Goal: Task Accomplishment & Management: Manage account settings

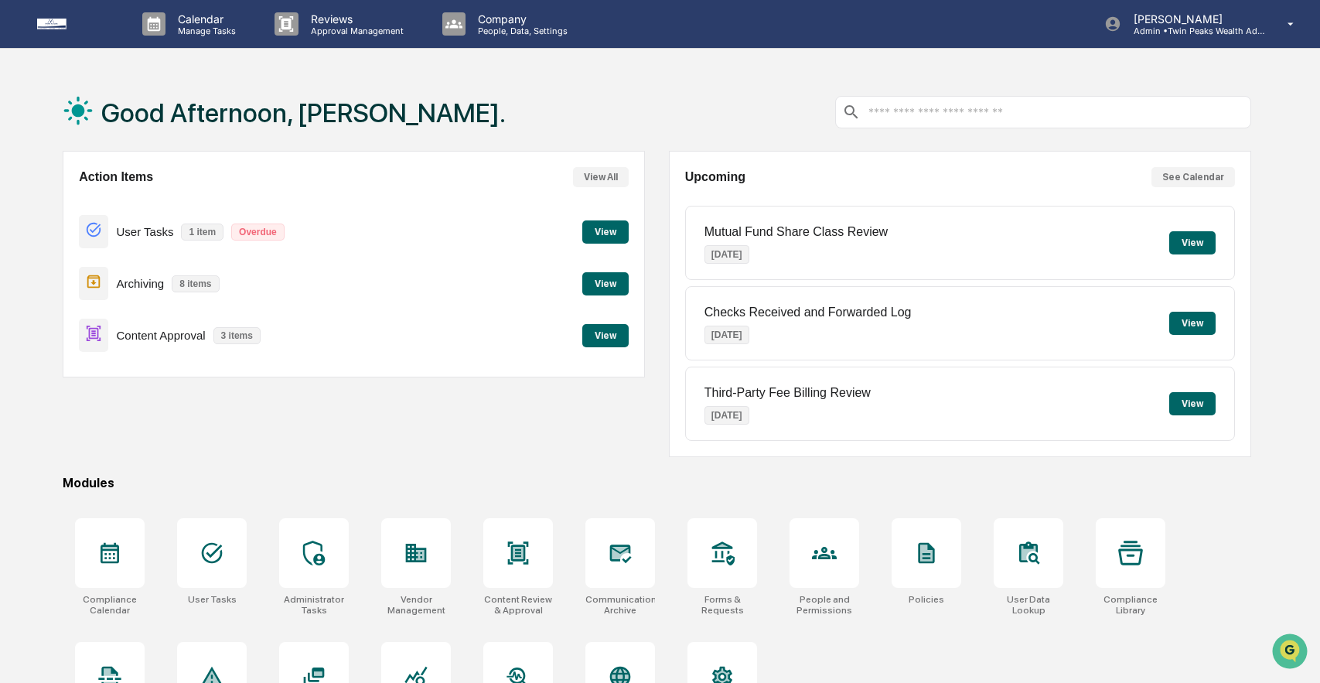
click at [596, 331] on button "View" at bounding box center [605, 335] width 46 height 23
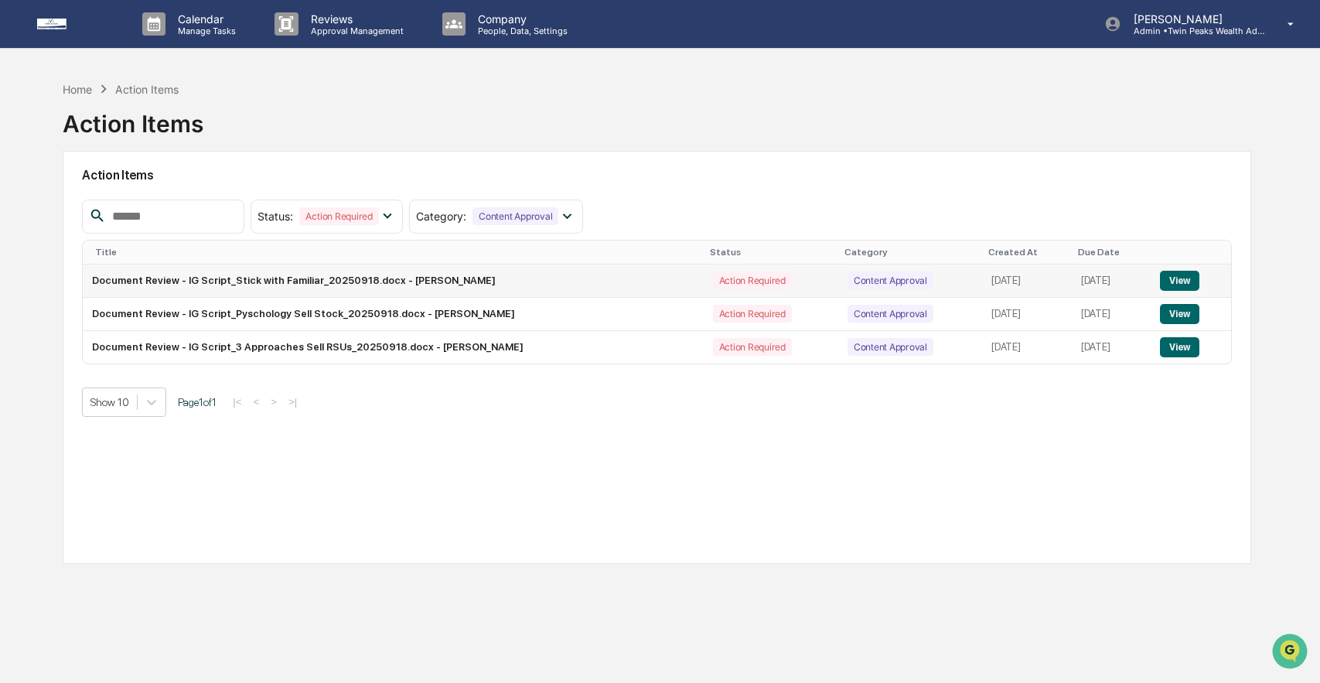
click at [1186, 281] on button "View" at bounding box center [1179, 281] width 39 height 20
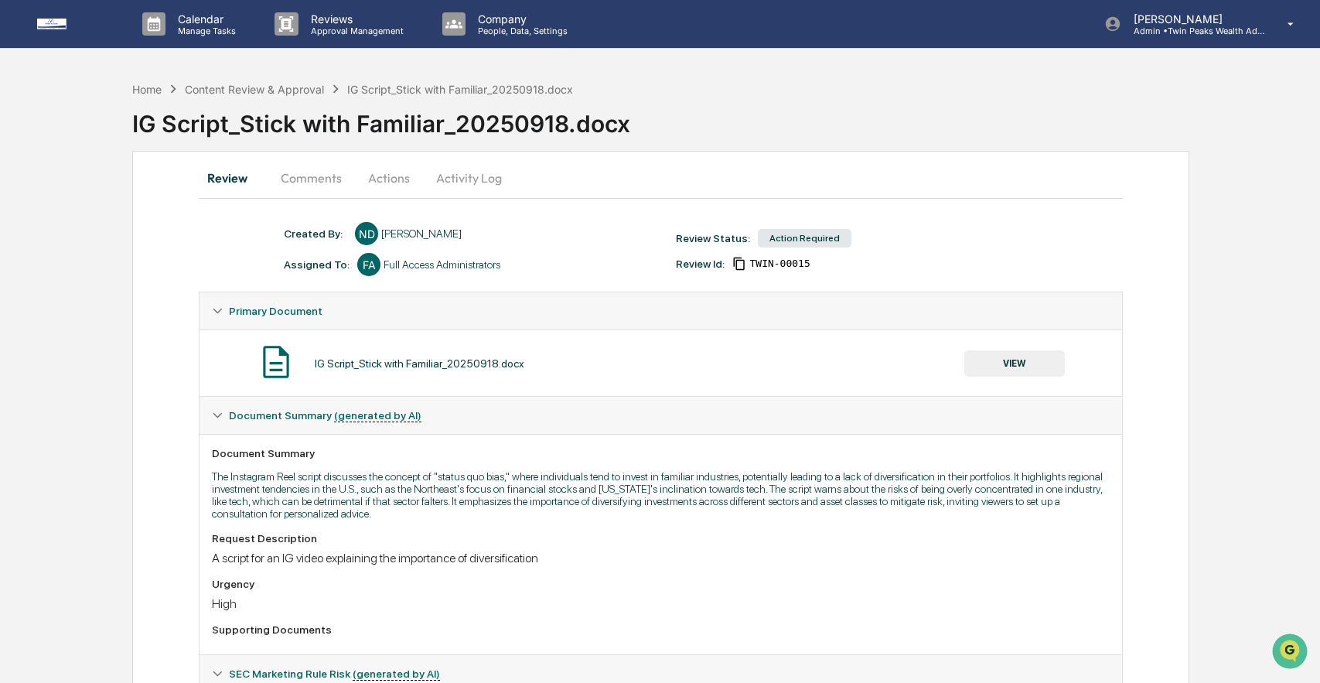
click at [387, 176] on button "Actions" at bounding box center [389, 177] width 70 height 37
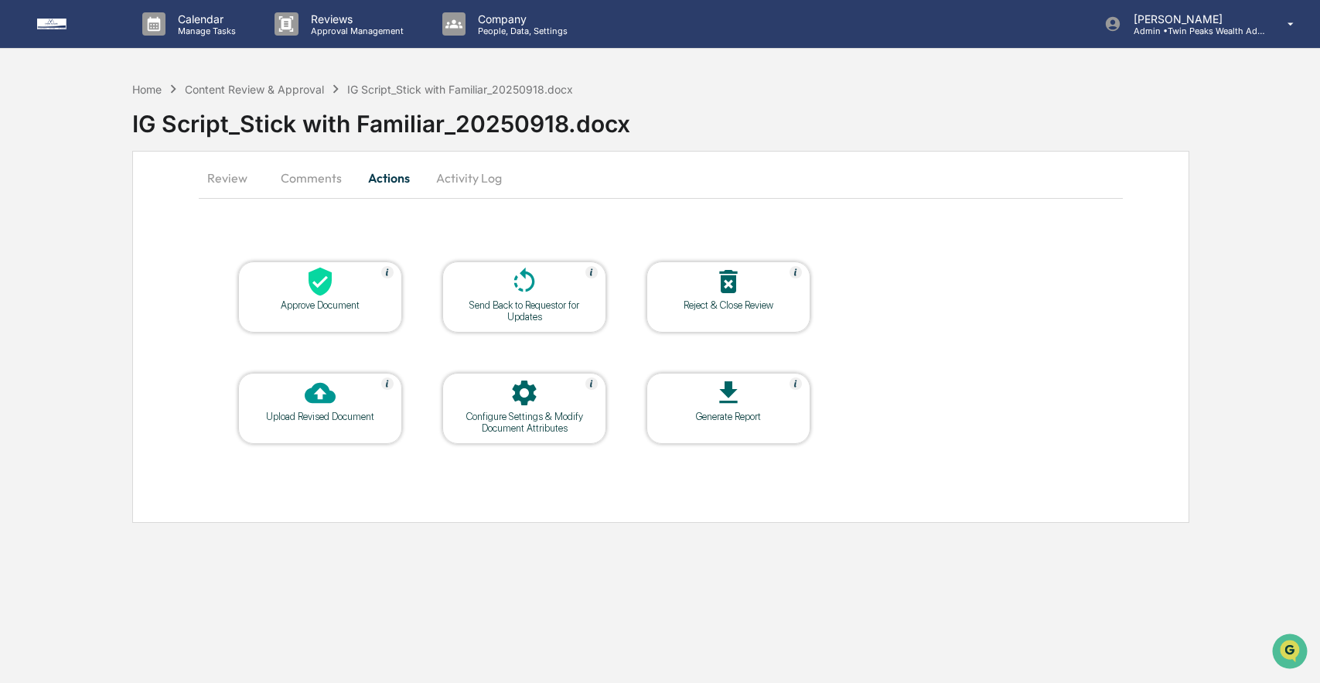
drag, startPoint x: 240, startPoint y: 175, endPoint x: 240, endPoint y: 166, distance: 9.3
click at [240, 168] on button "Review" at bounding box center [234, 177] width 70 height 37
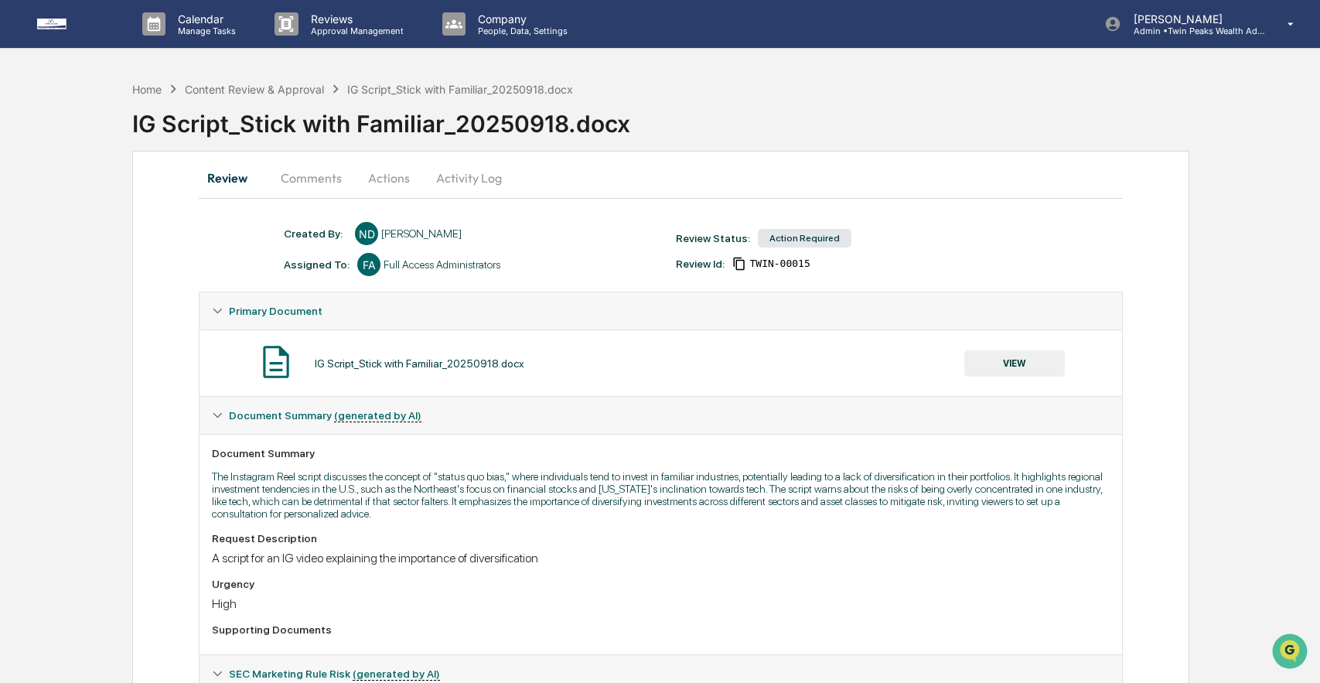
click at [1040, 370] on button "VIEW" at bounding box center [1014, 363] width 101 height 26
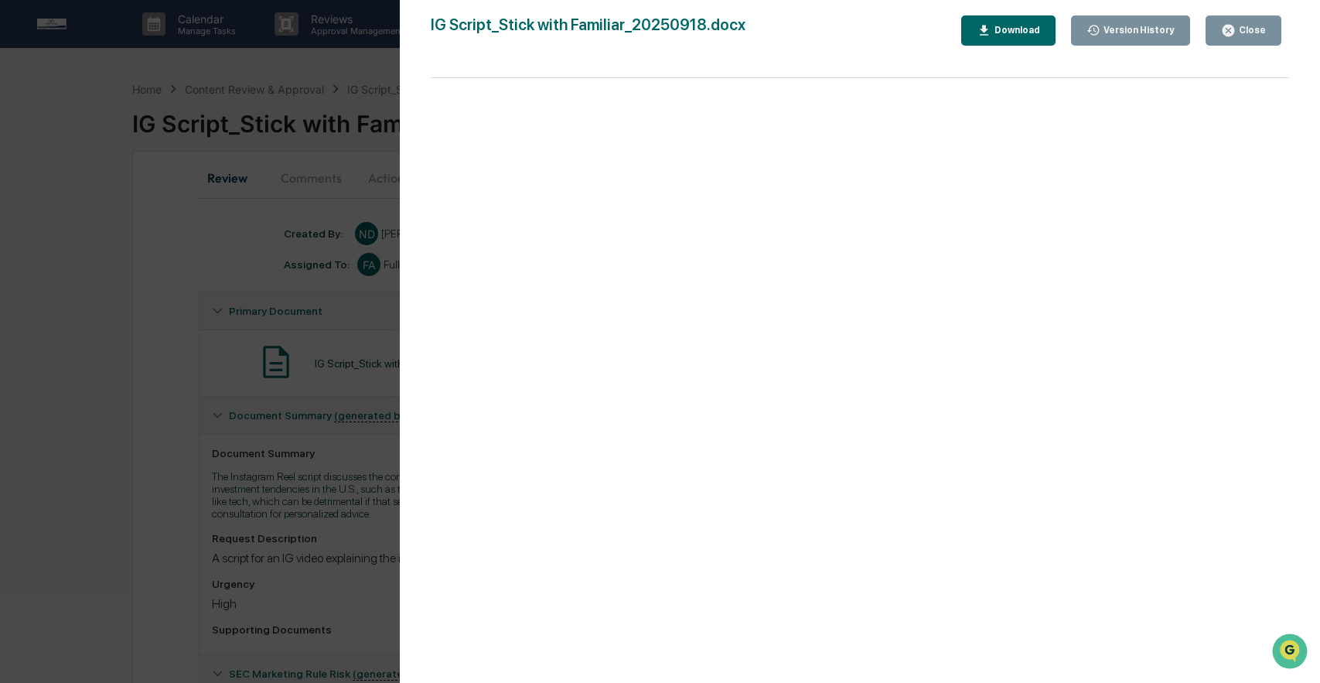
click at [312, 321] on div "Version History [DATE] 07:37 PM [PERSON_NAME] IG Script_Stick with Familiar_202…" at bounding box center [660, 341] width 1320 height 683
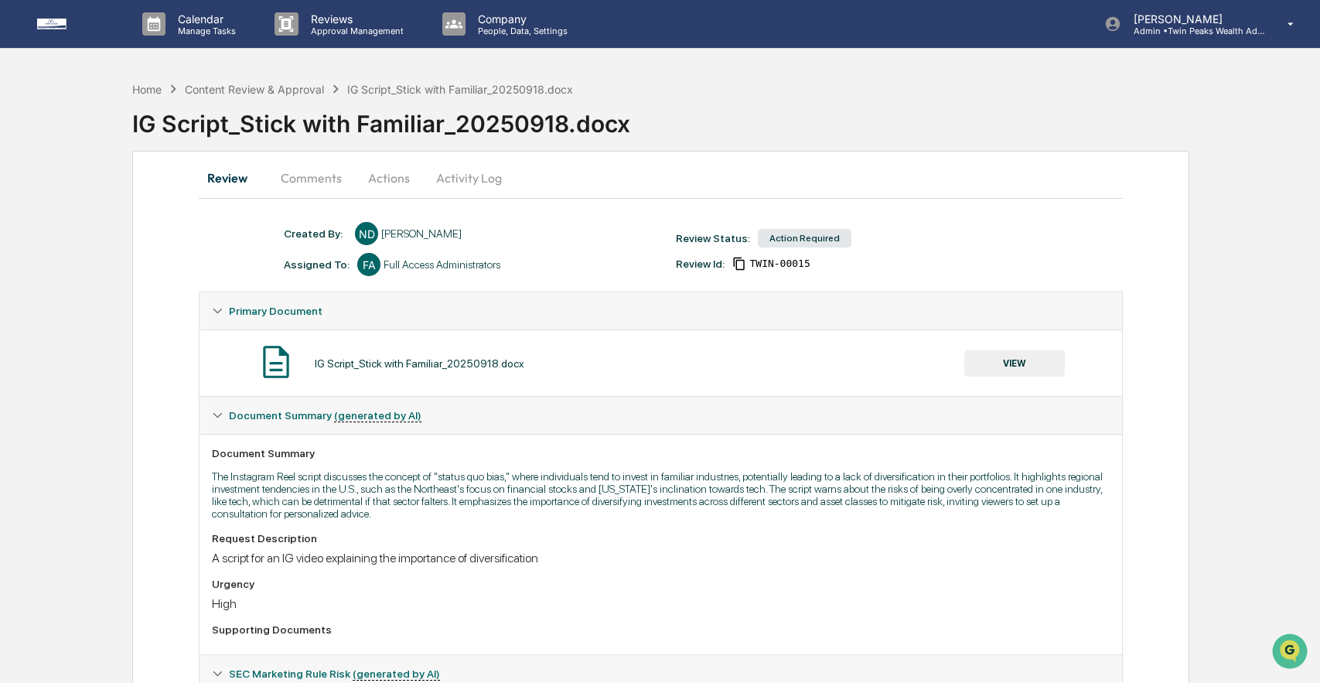
click at [308, 172] on button "Comments" at bounding box center [311, 177] width 86 height 37
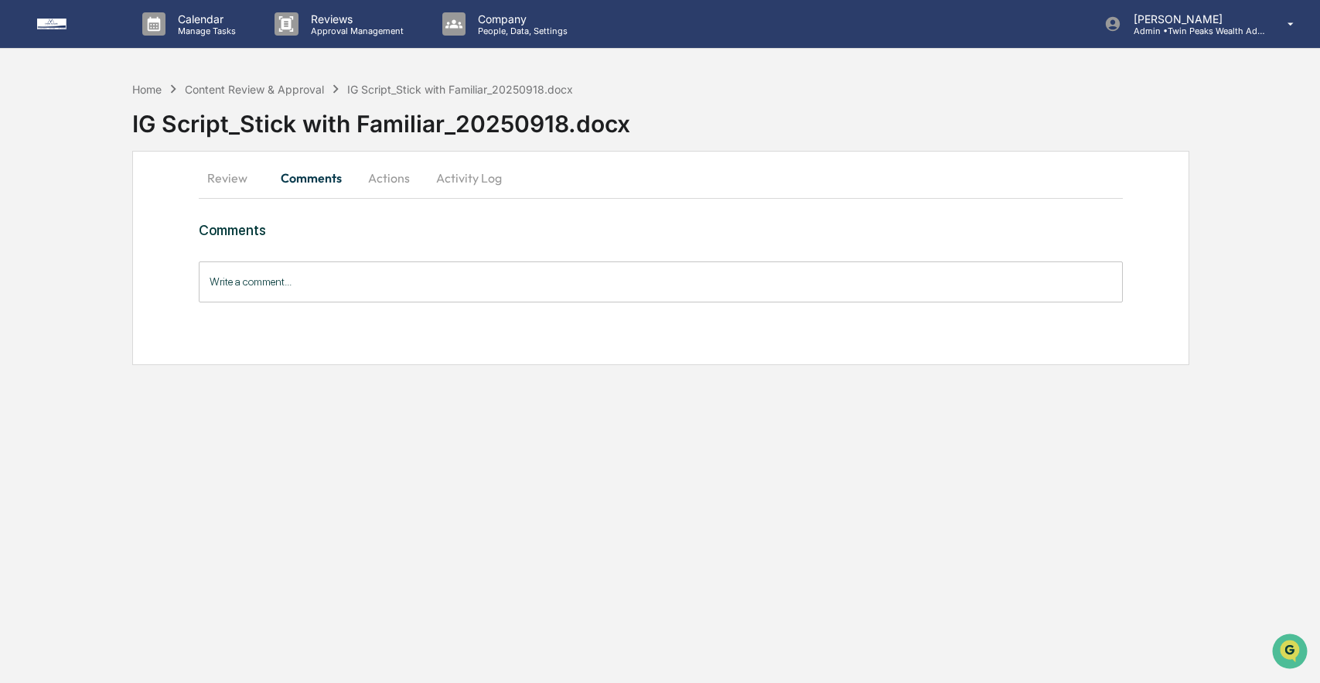
click at [480, 175] on button "Activity Log" at bounding box center [469, 177] width 90 height 37
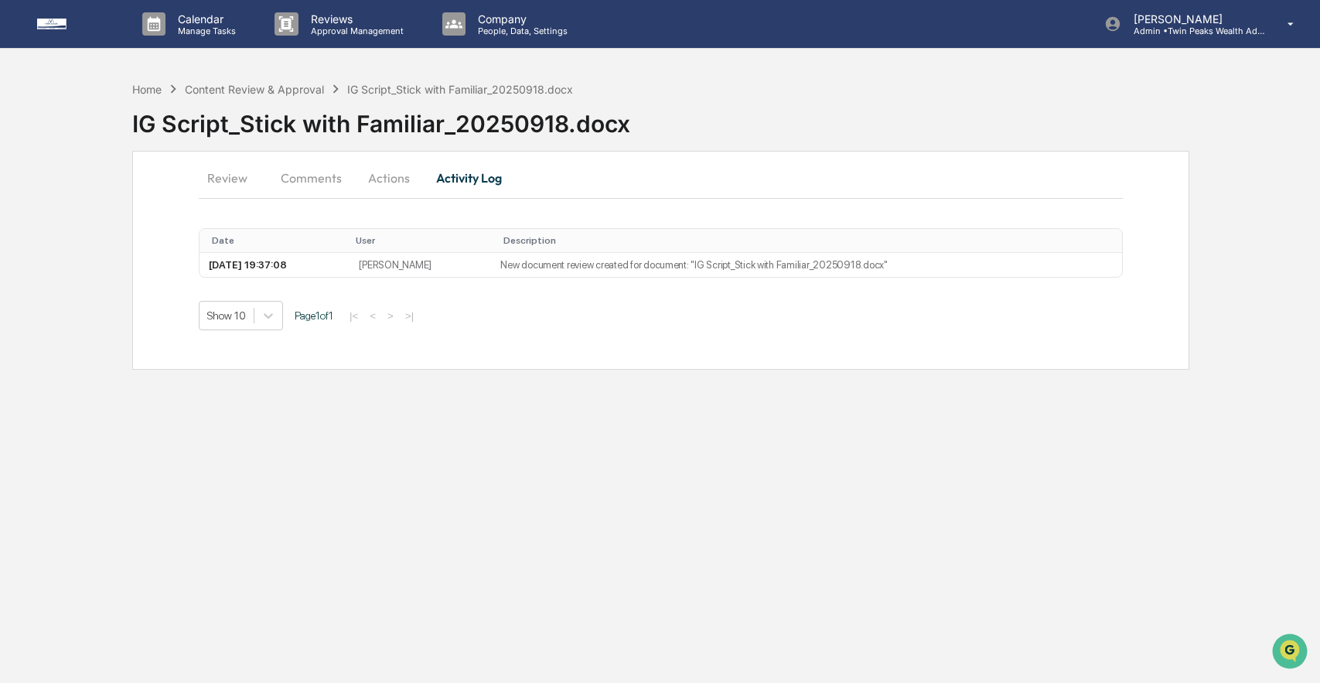
click at [319, 169] on button "Comments" at bounding box center [311, 177] width 86 height 37
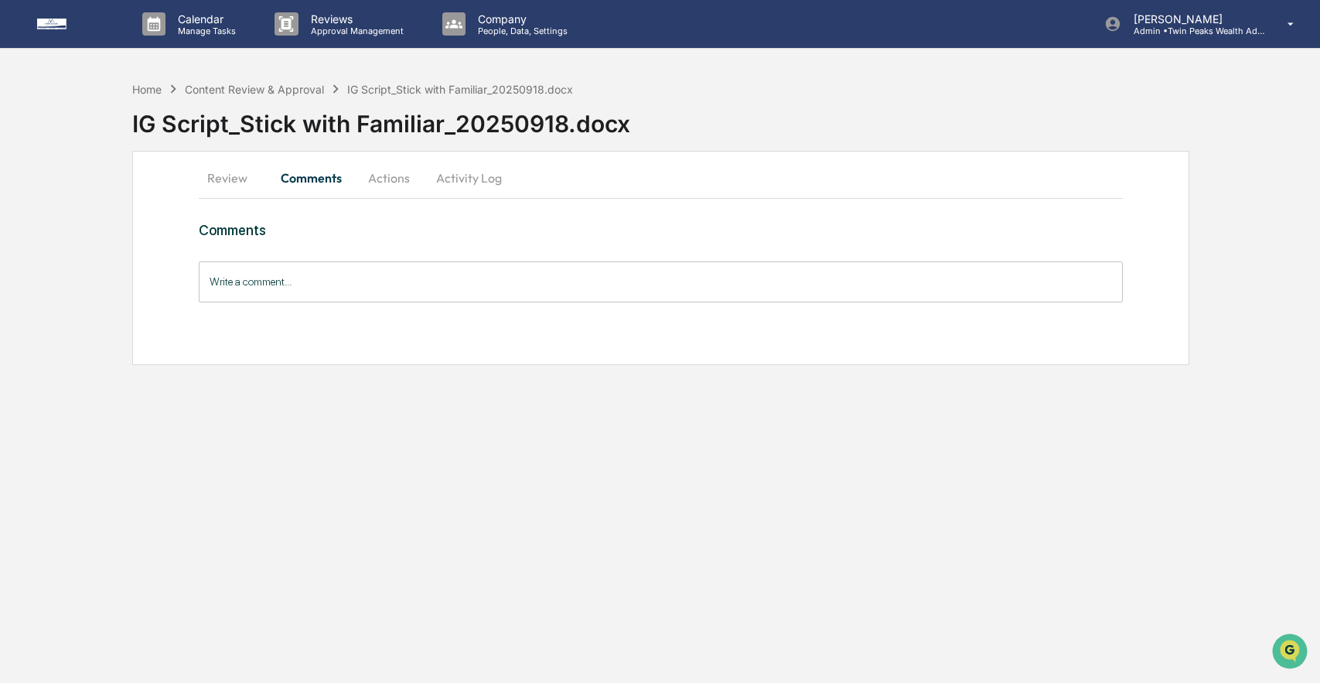
click at [237, 184] on button "Review" at bounding box center [234, 177] width 70 height 37
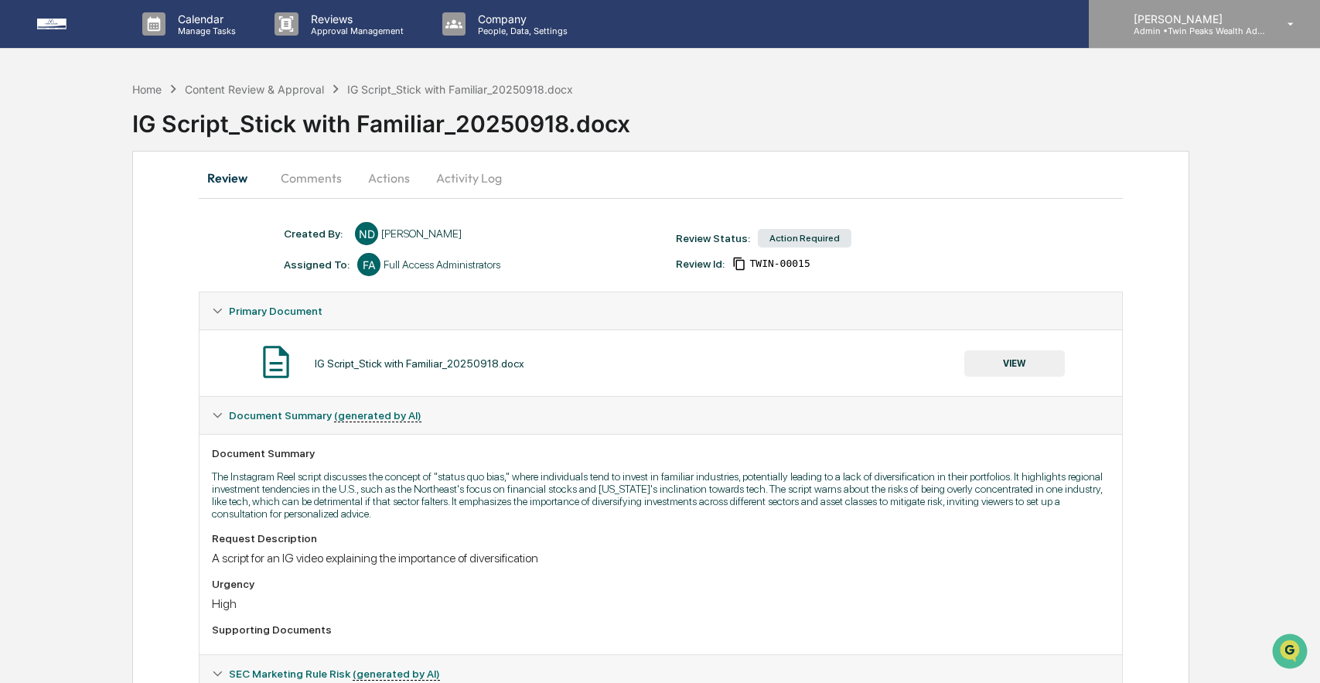
click at [1193, 19] on p "[PERSON_NAME]" at bounding box center [1194, 18] width 144 height 13
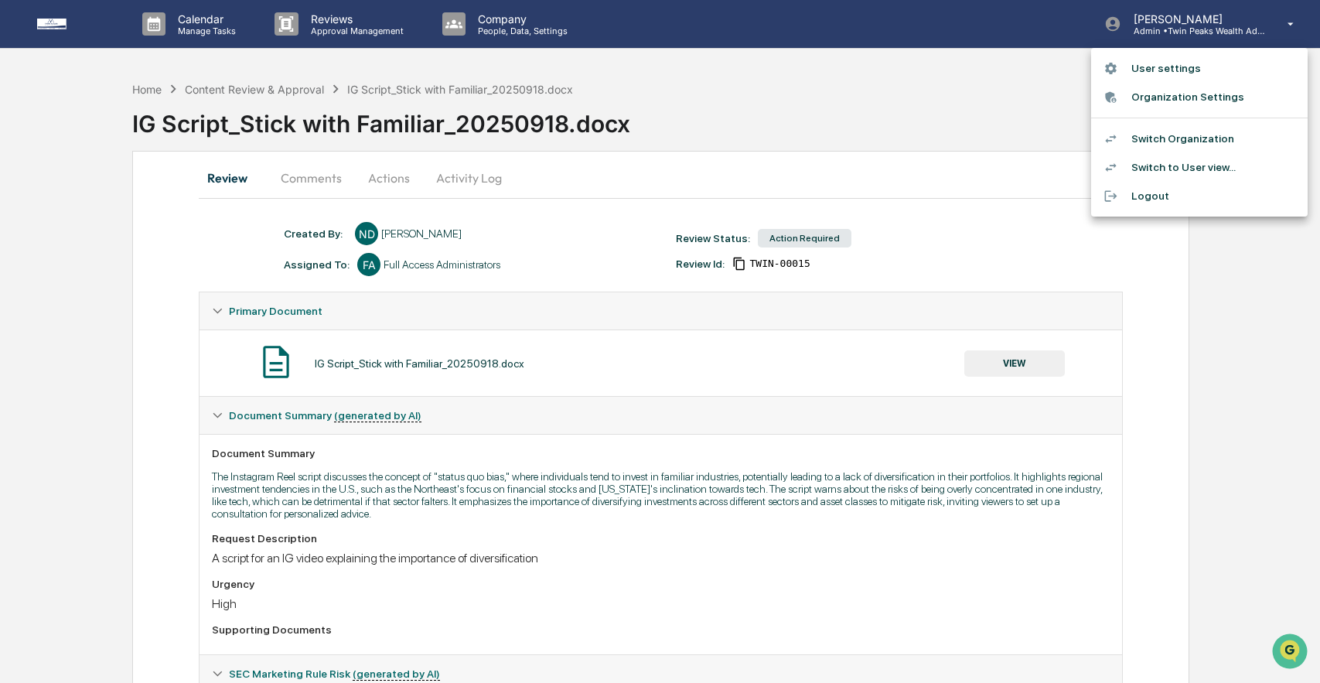
click at [1200, 103] on li "Organization Settings" at bounding box center [1199, 97] width 217 height 29
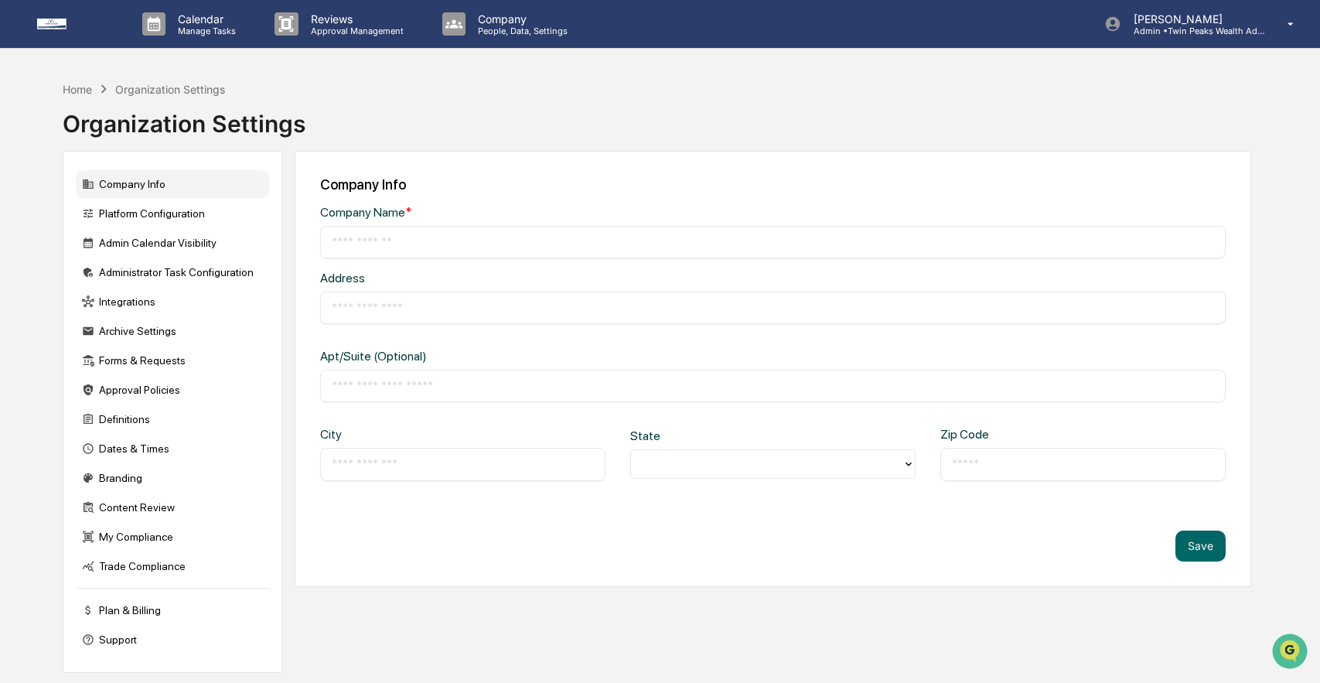
type input "**********"
type input "*******"
type input "**********"
type input "*****"
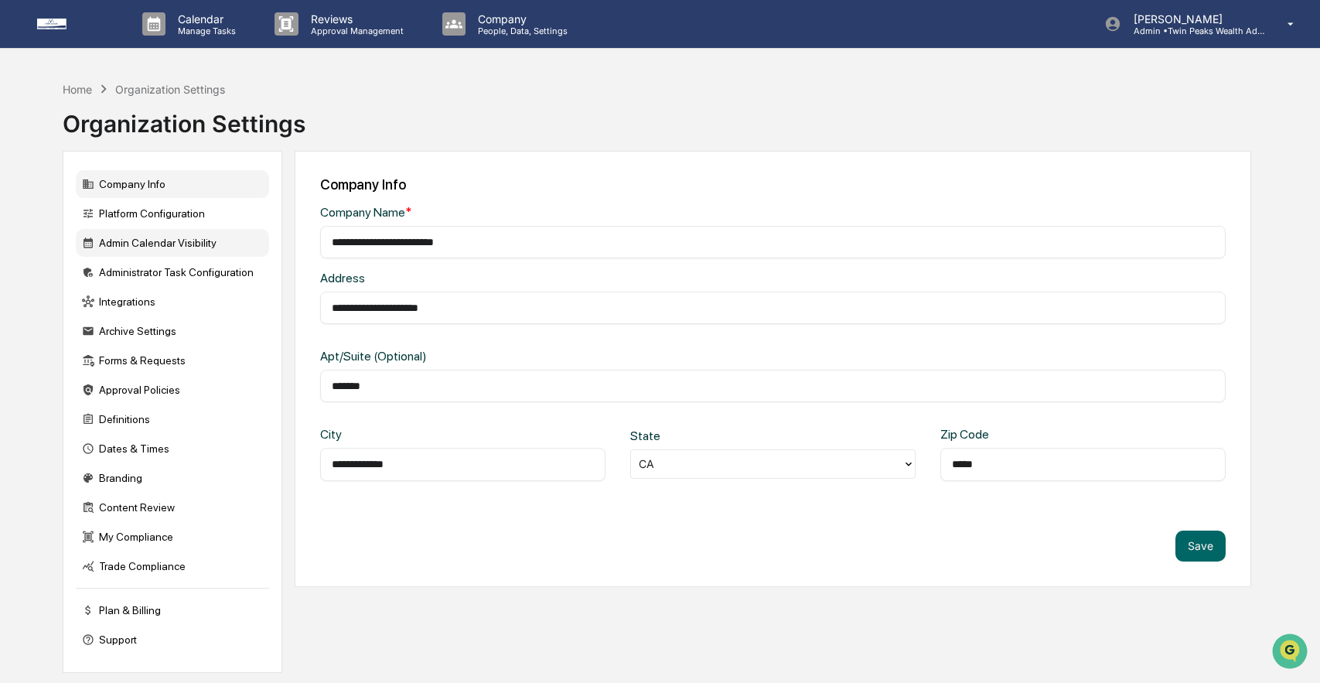
click at [198, 241] on div "Admin Calendar Visibility" at bounding box center [172, 243] width 193 height 28
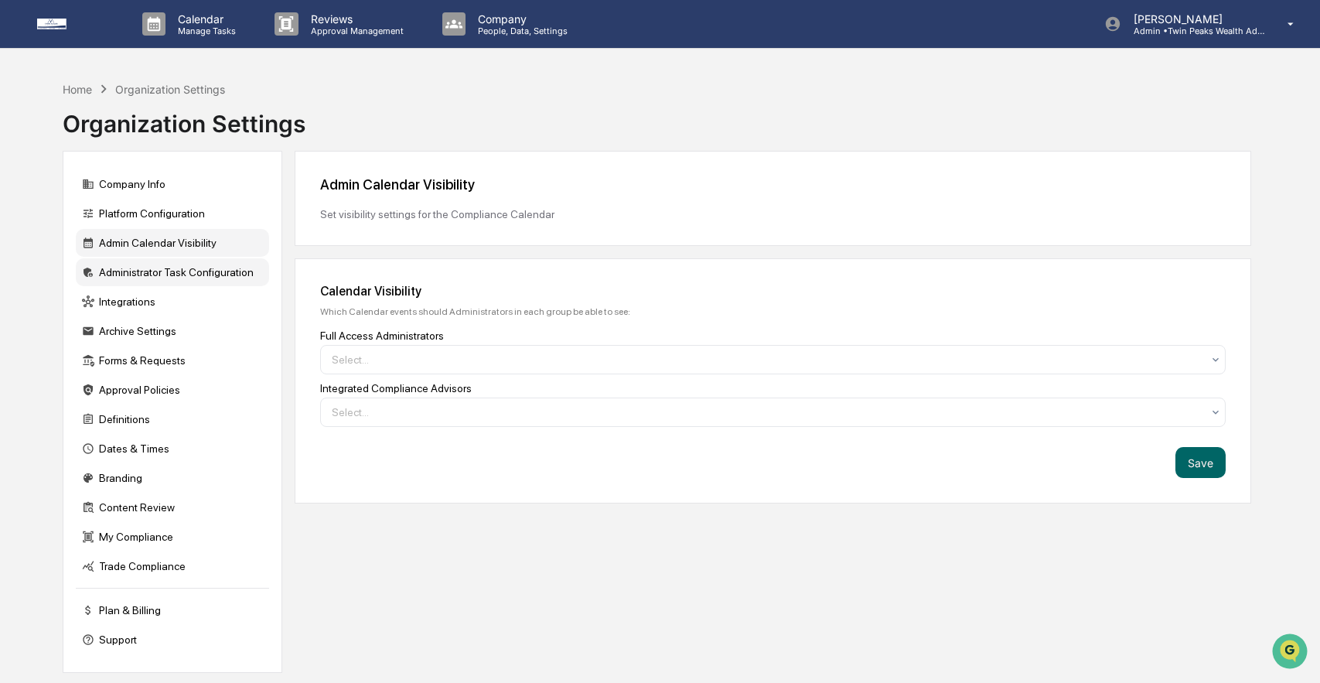
click at [200, 270] on div "Administrator Task Configuration" at bounding box center [172, 272] width 193 height 28
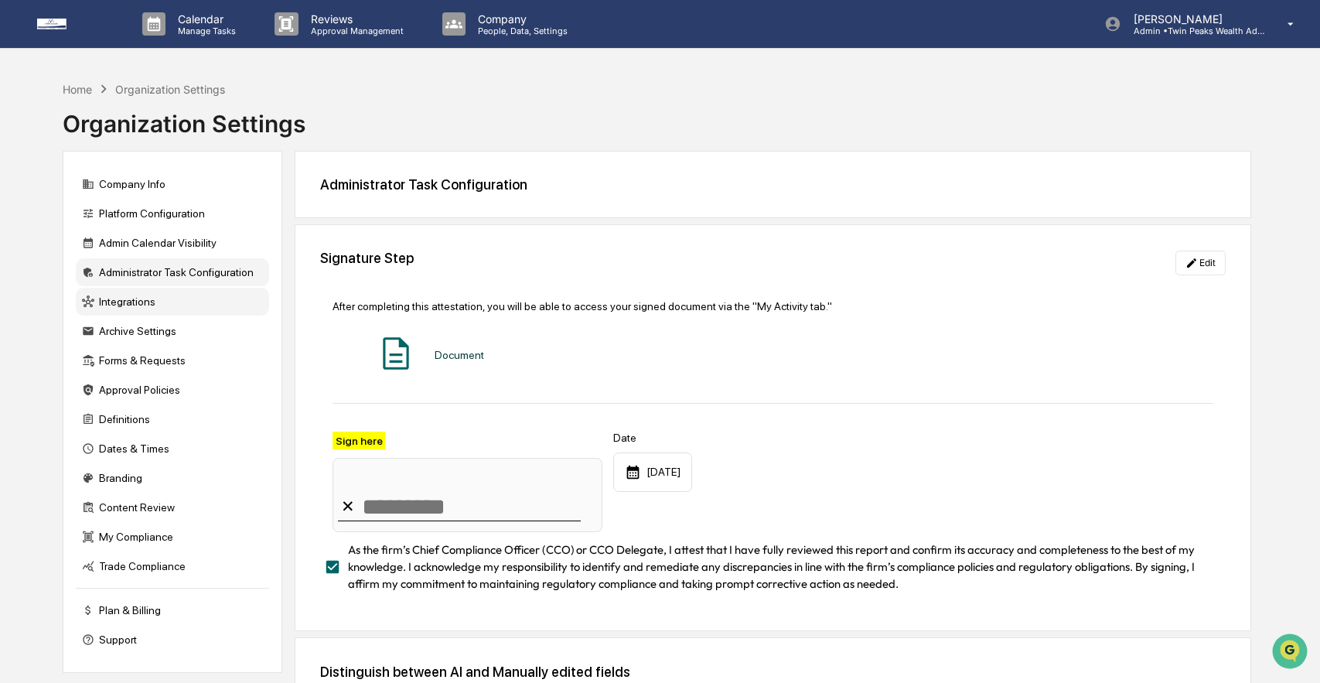
click at [203, 305] on div "Integrations" at bounding box center [172, 302] width 193 height 28
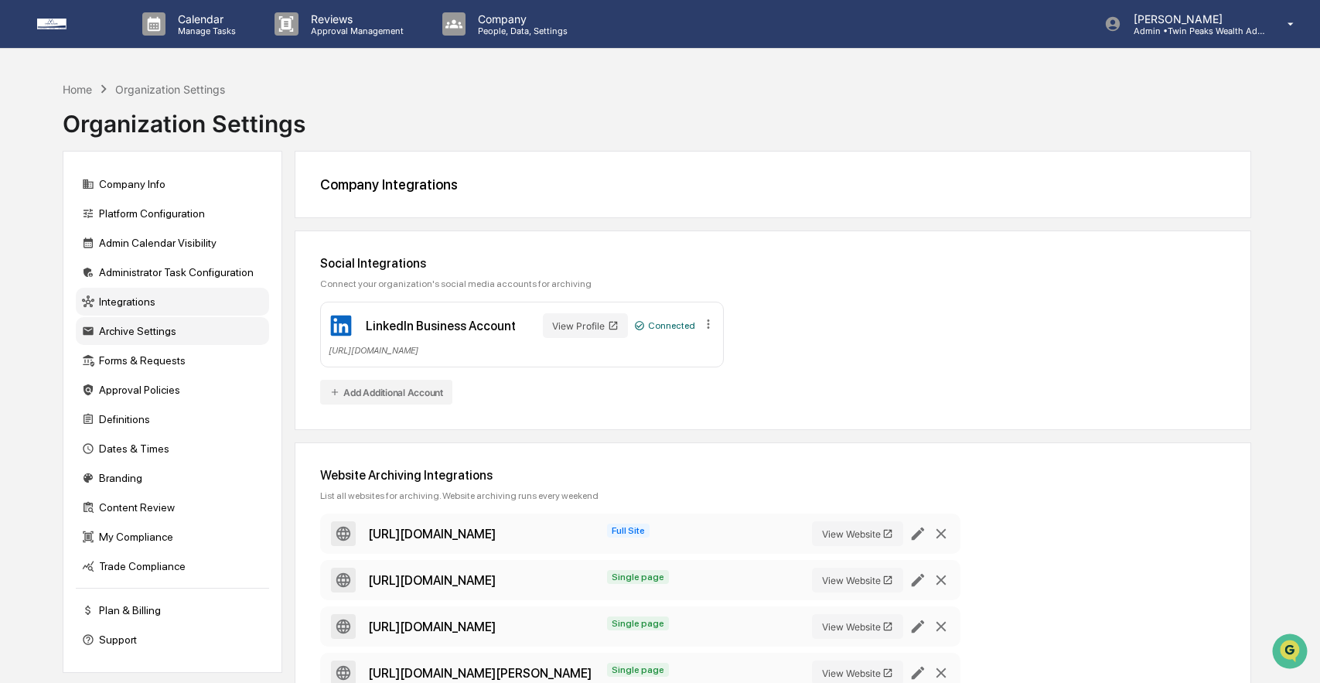
click at [205, 338] on div "Archive Settings" at bounding box center [172, 331] width 193 height 28
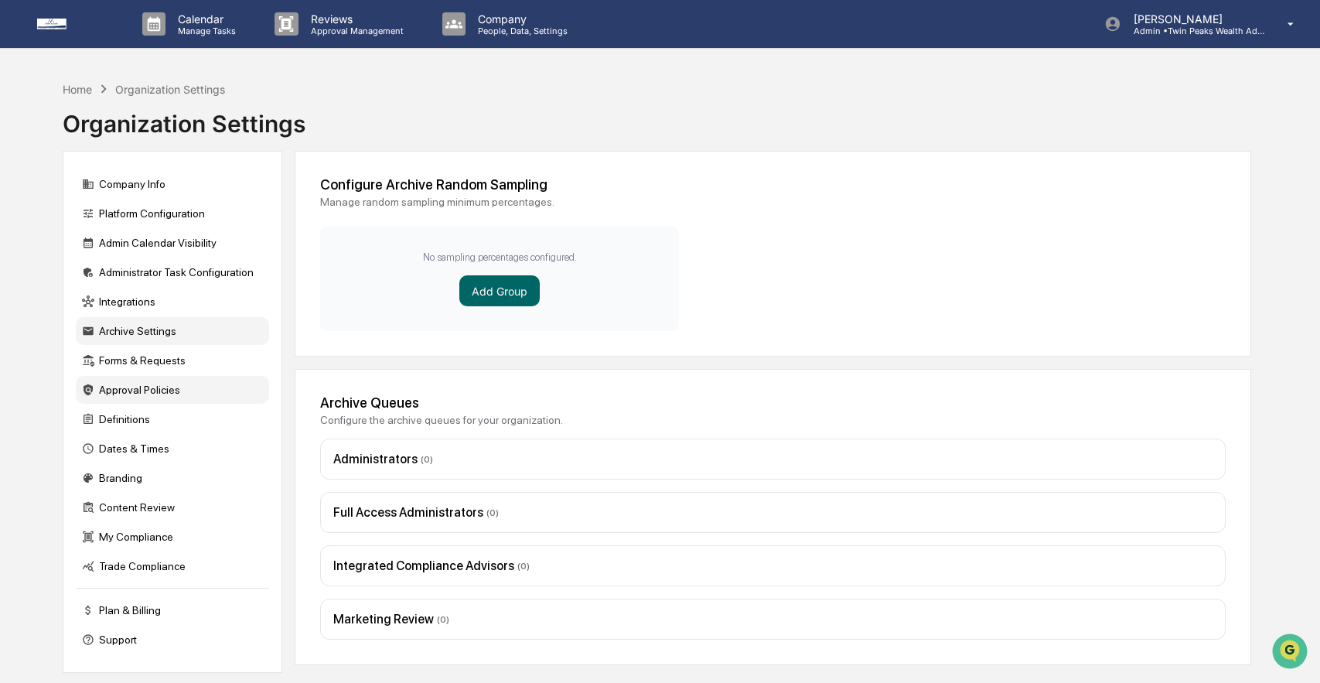
click at [205, 379] on div "Approval Policies" at bounding box center [172, 390] width 193 height 28
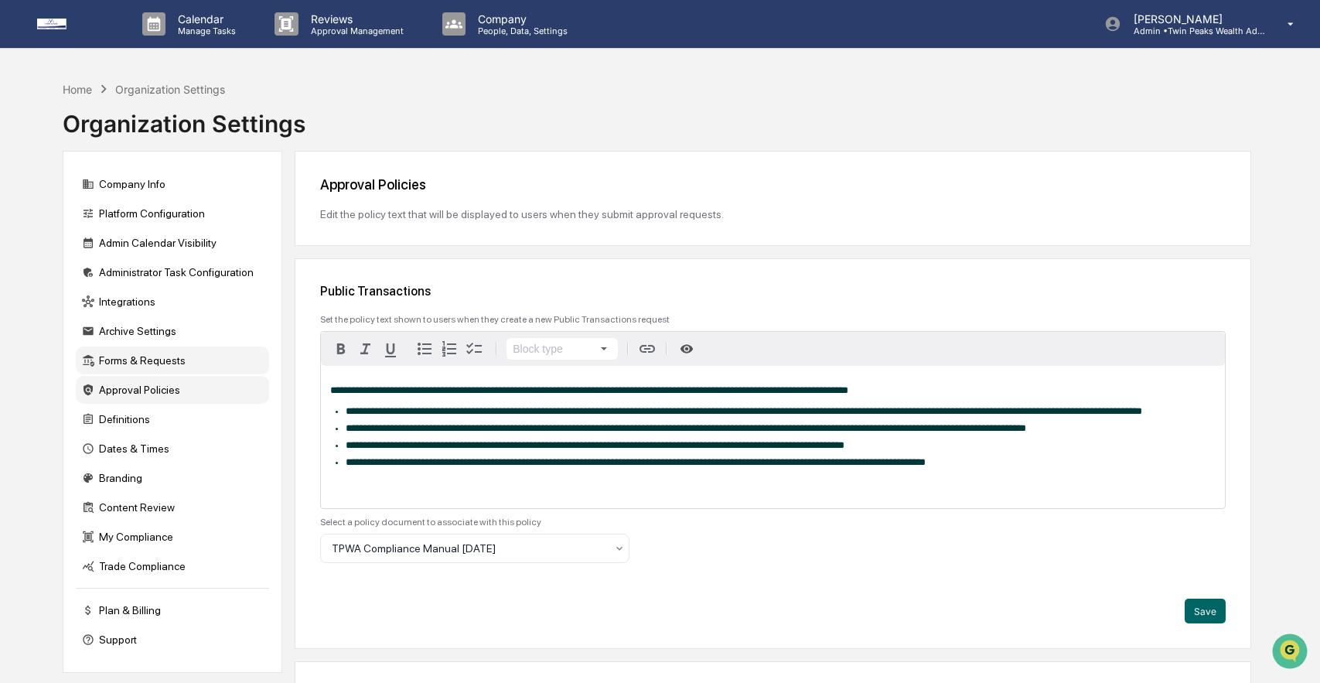
click at [204, 371] on div "Forms & Requests" at bounding box center [172, 361] width 193 height 28
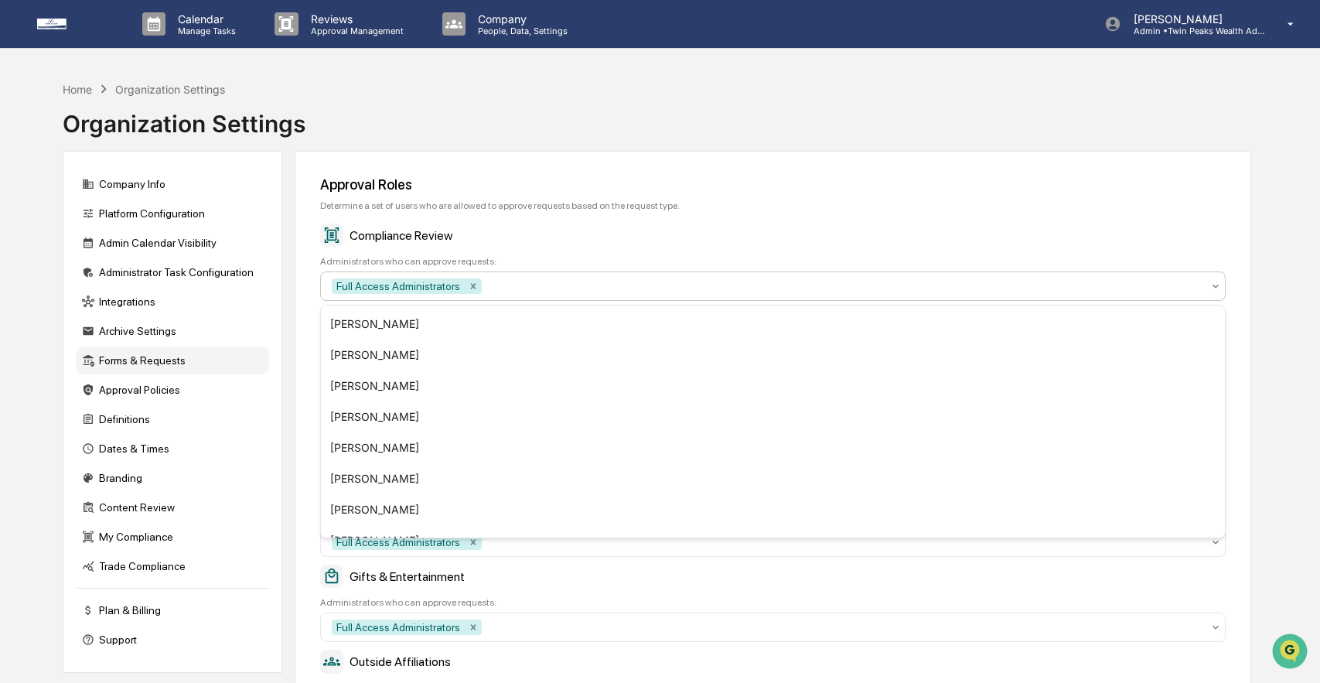
click at [528, 285] on div at bounding box center [843, 285] width 716 height 15
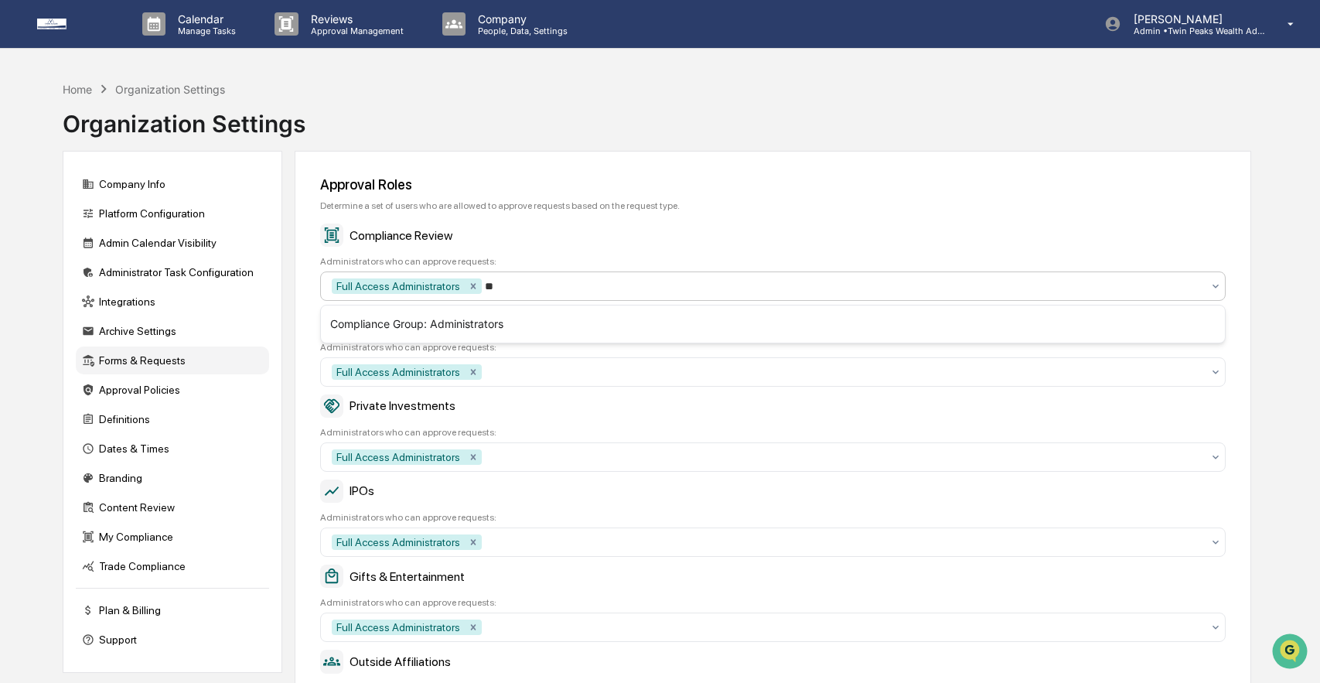
type input "*"
click at [465, 88] on div "Home Organization Settings Organization Settings" at bounding box center [657, 111] width 1188 height 77
click at [517, 40] on div "Company People, Data, Settings" at bounding box center [512, 24] width 164 height 48
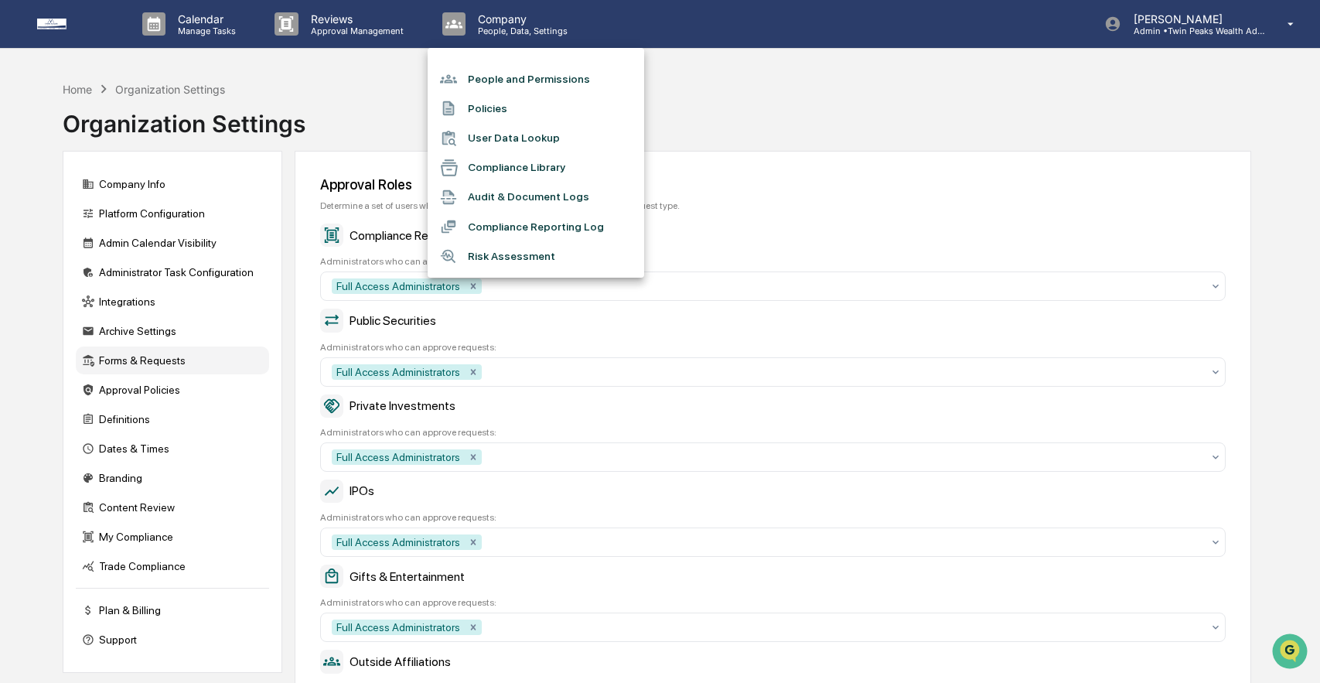
click at [522, 82] on li "People and Permissions" at bounding box center [536, 78] width 217 height 29
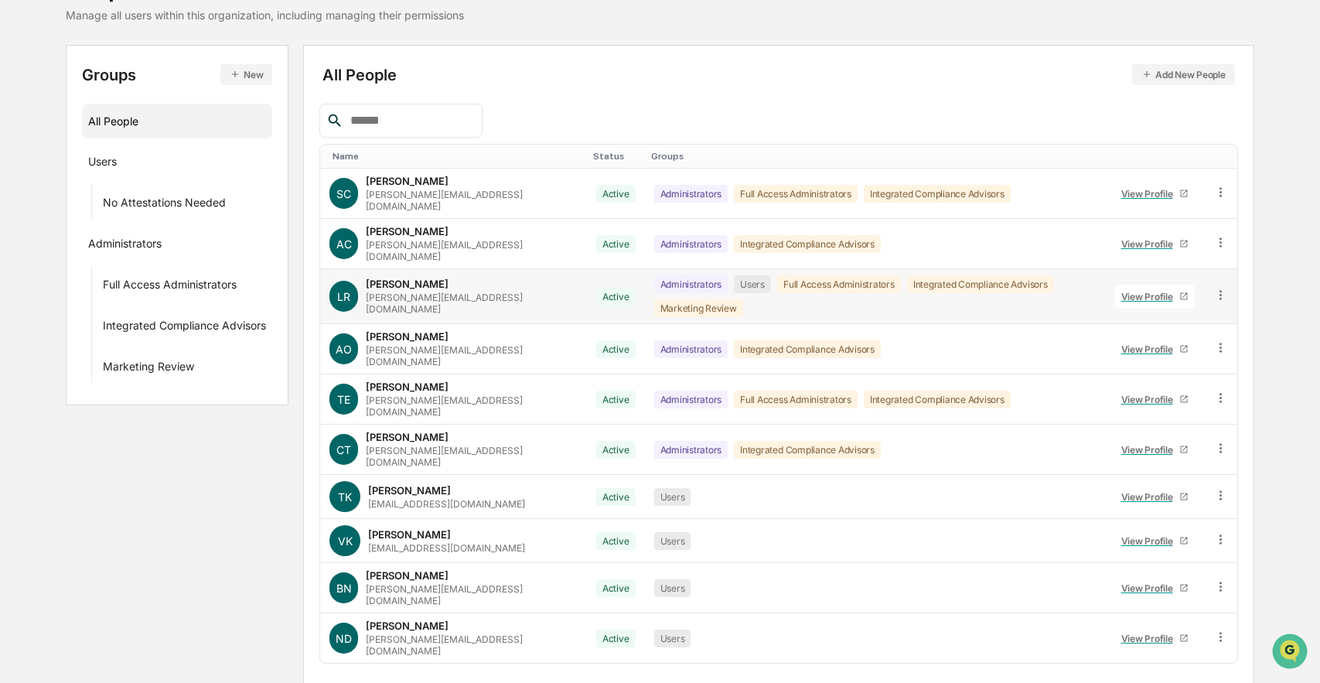
scroll to position [139, 0]
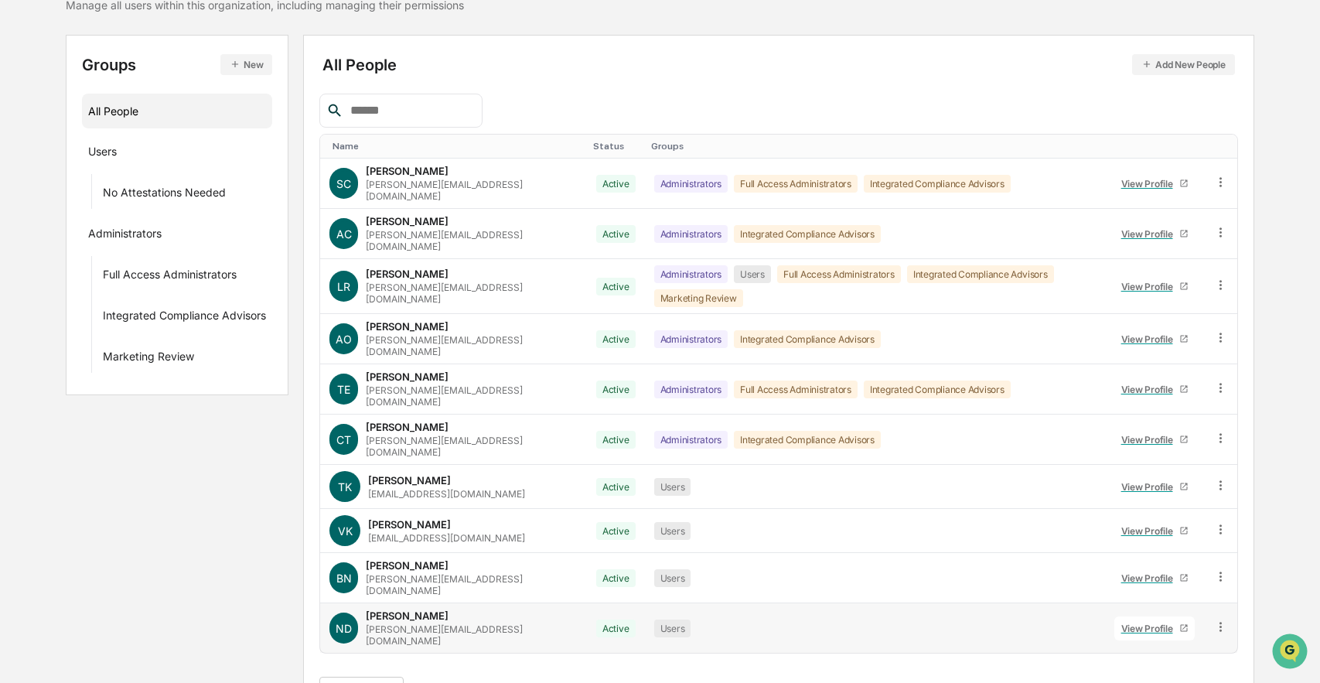
click at [1219, 620] on div at bounding box center [1221, 628] width 15 height 17
click at [183, 385] on div "Groups New All People Users No Attestations Needed Administrators Full Access A…" at bounding box center [177, 215] width 223 height 360
click at [255, 70] on button "New" at bounding box center [246, 64] width 52 height 21
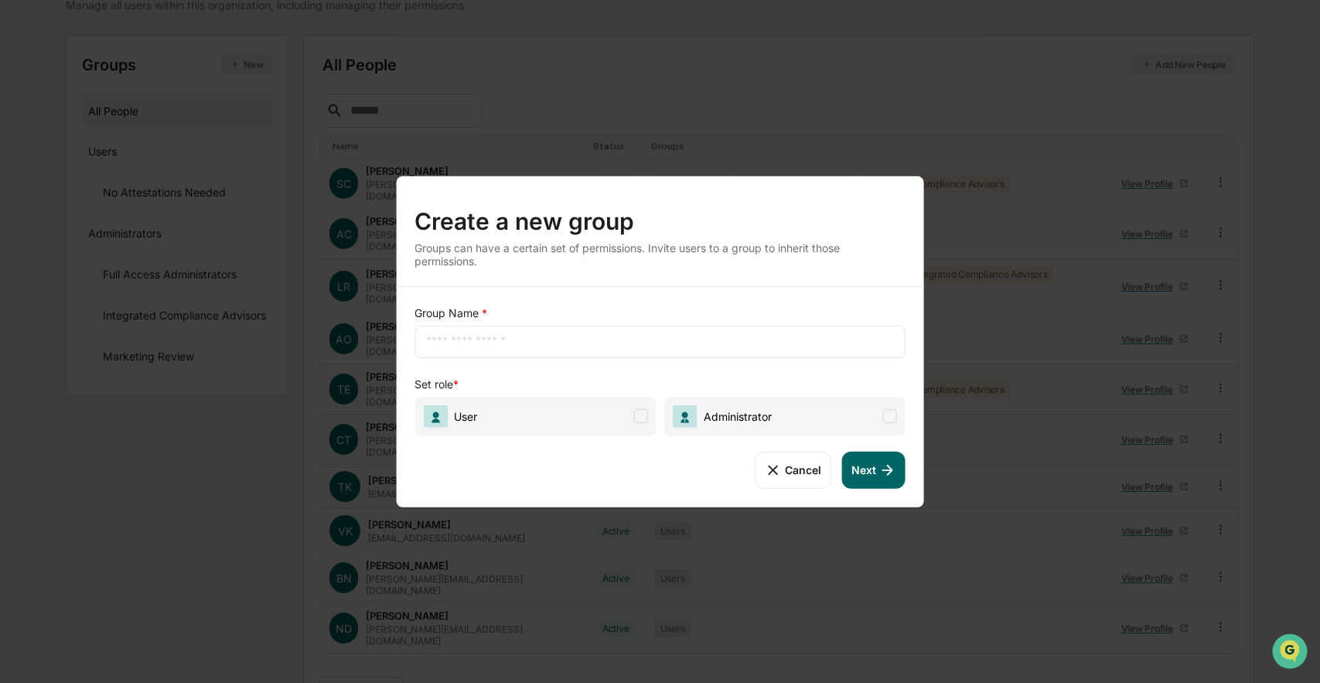
click at [573, 341] on input "text" at bounding box center [660, 340] width 468 height 15
type input "**********"
click at [735, 405] on span "Administrator" at bounding box center [722, 416] width 99 height 22
click at [874, 483] on button "Next" at bounding box center [873, 469] width 63 height 37
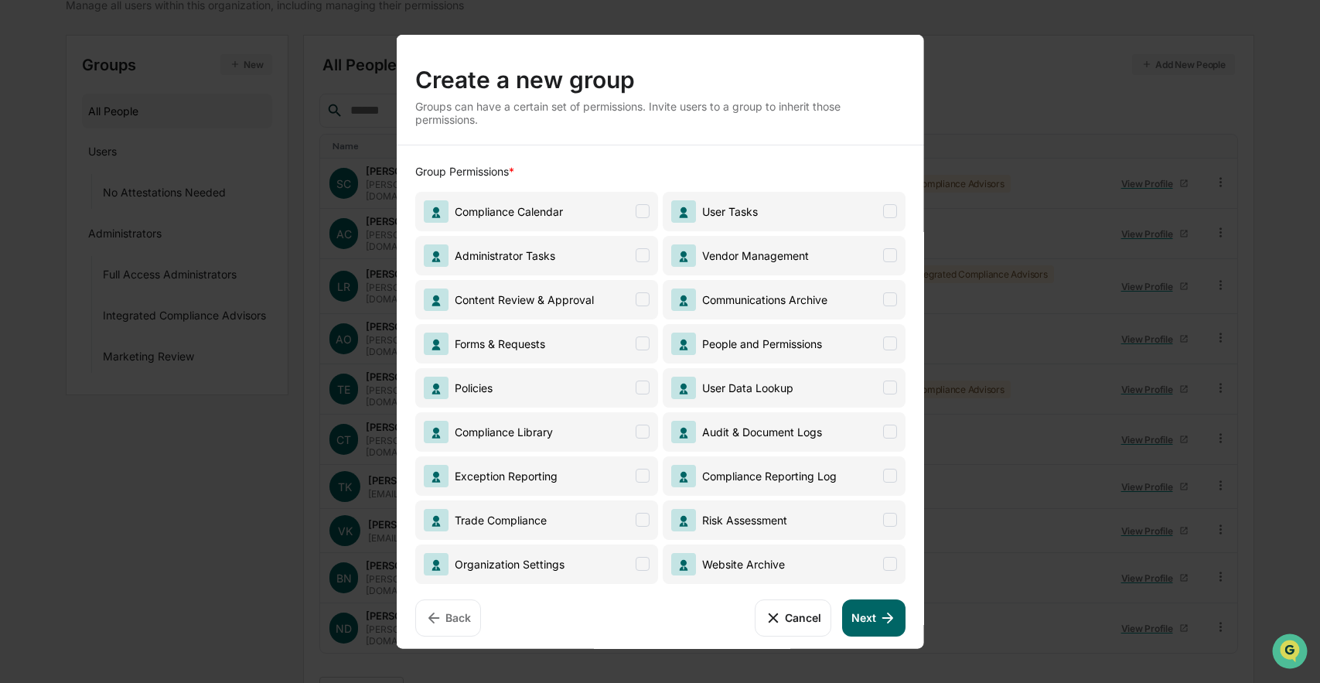
click at [577, 306] on span "Content Review & Approval" at bounding box center [508, 299] width 170 height 22
click at [872, 613] on button "Next" at bounding box center [873, 617] width 63 height 37
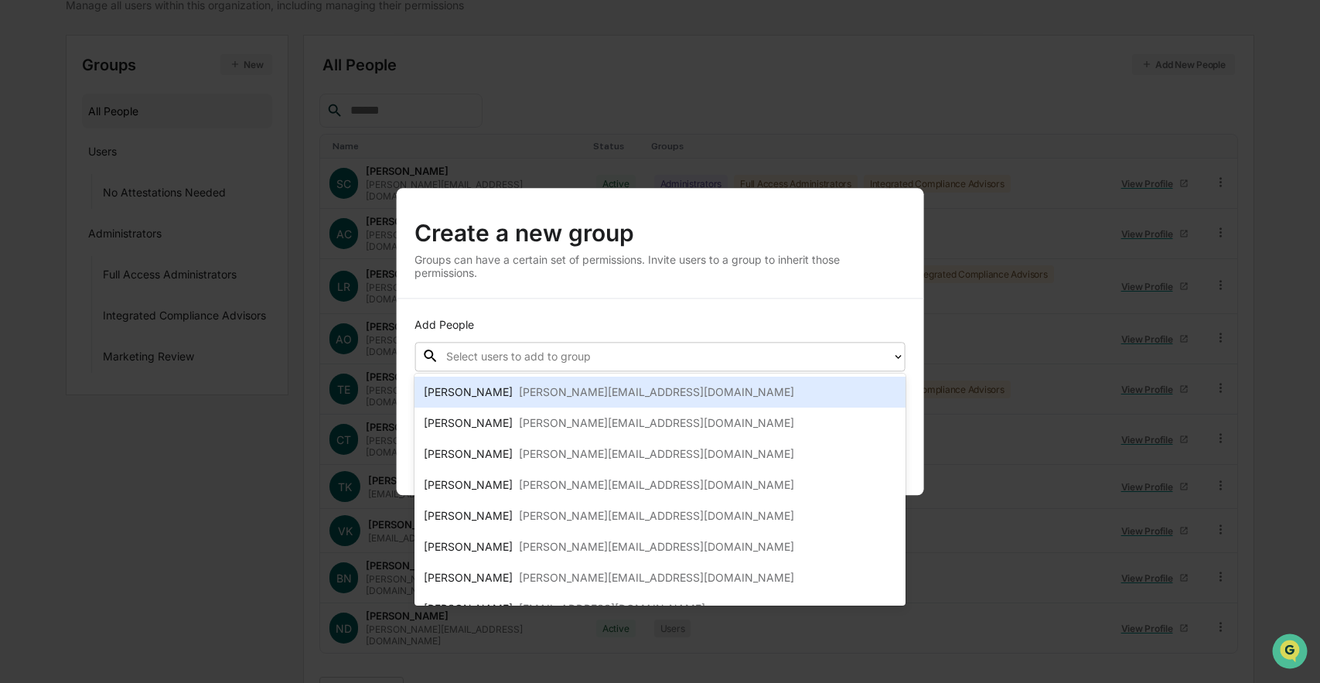
click at [778, 355] on div at bounding box center [665, 356] width 439 height 18
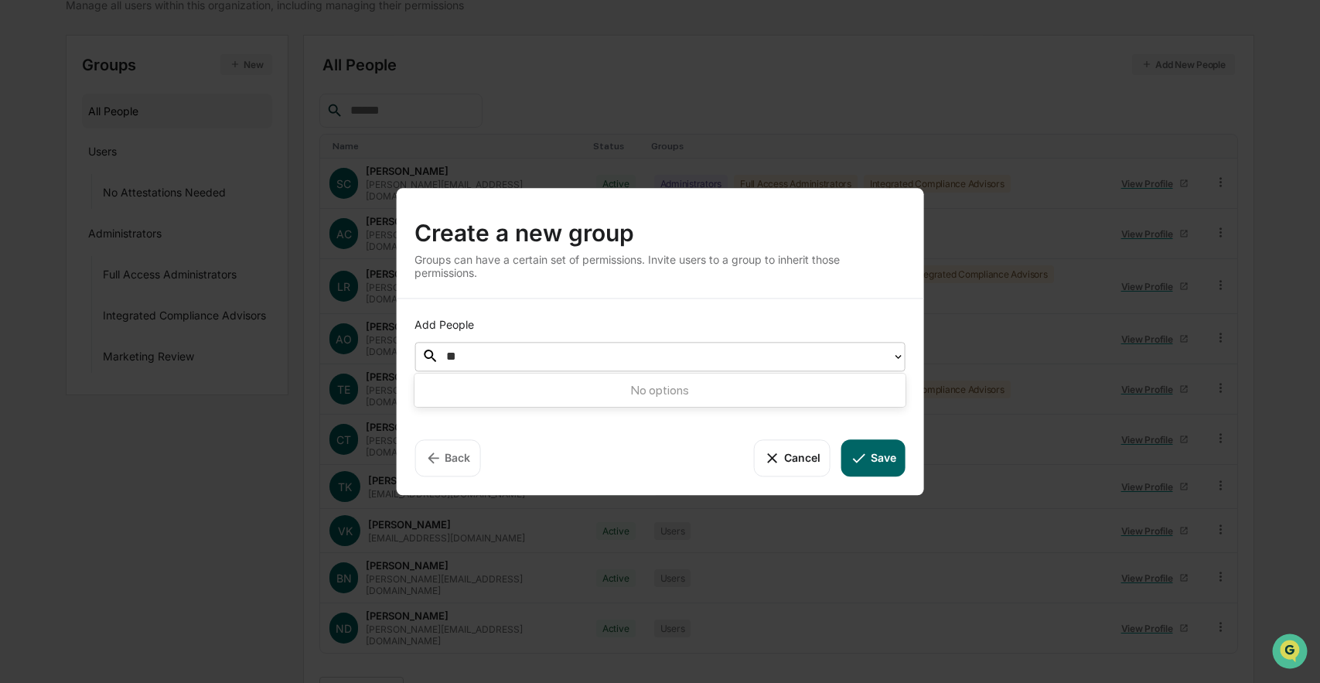
type input "*"
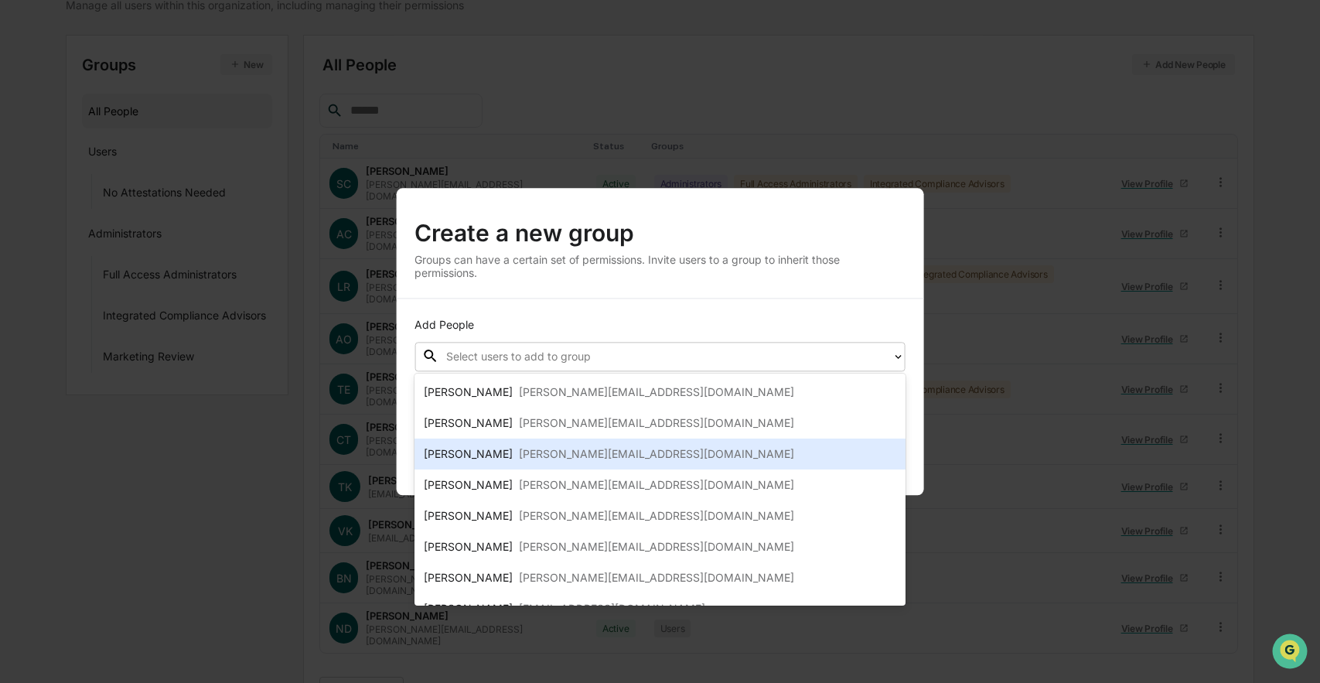
click at [751, 321] on div "Add People" at bounding box center [660, 324] width 491 height 15
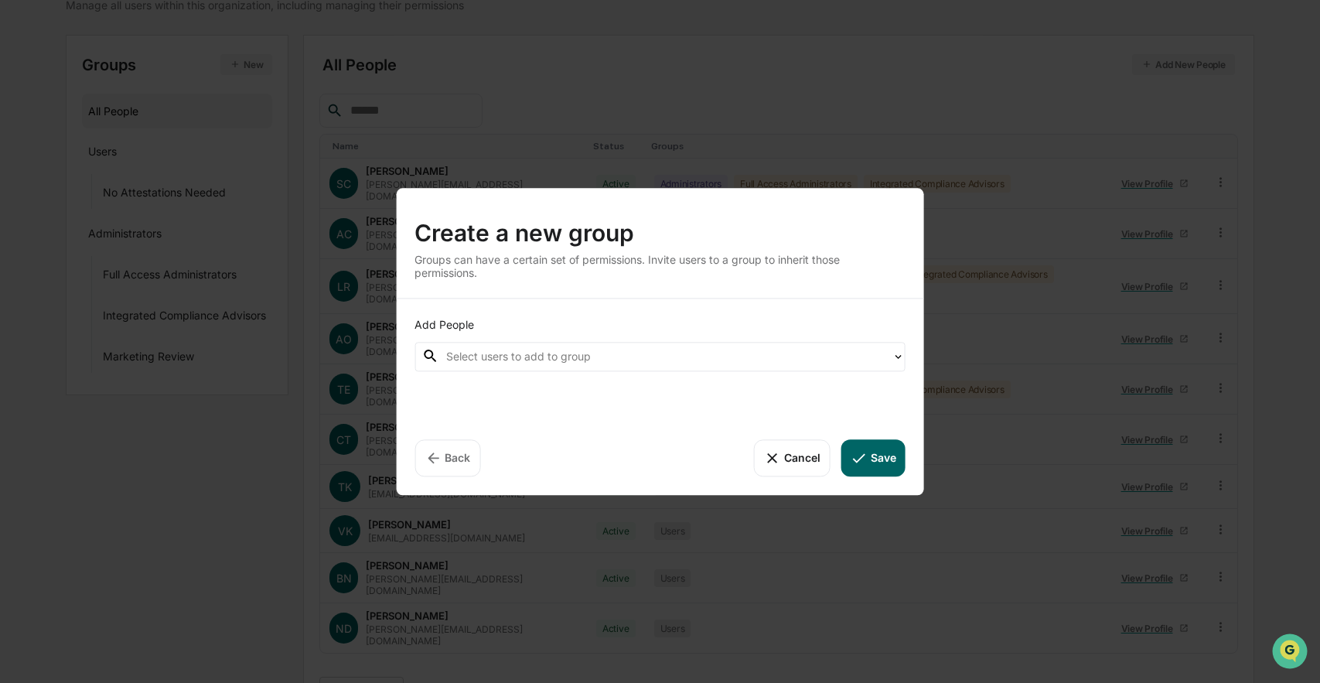
click at [887, 463] on button "Save" at bounding box center [874, 457] width 64 height 37
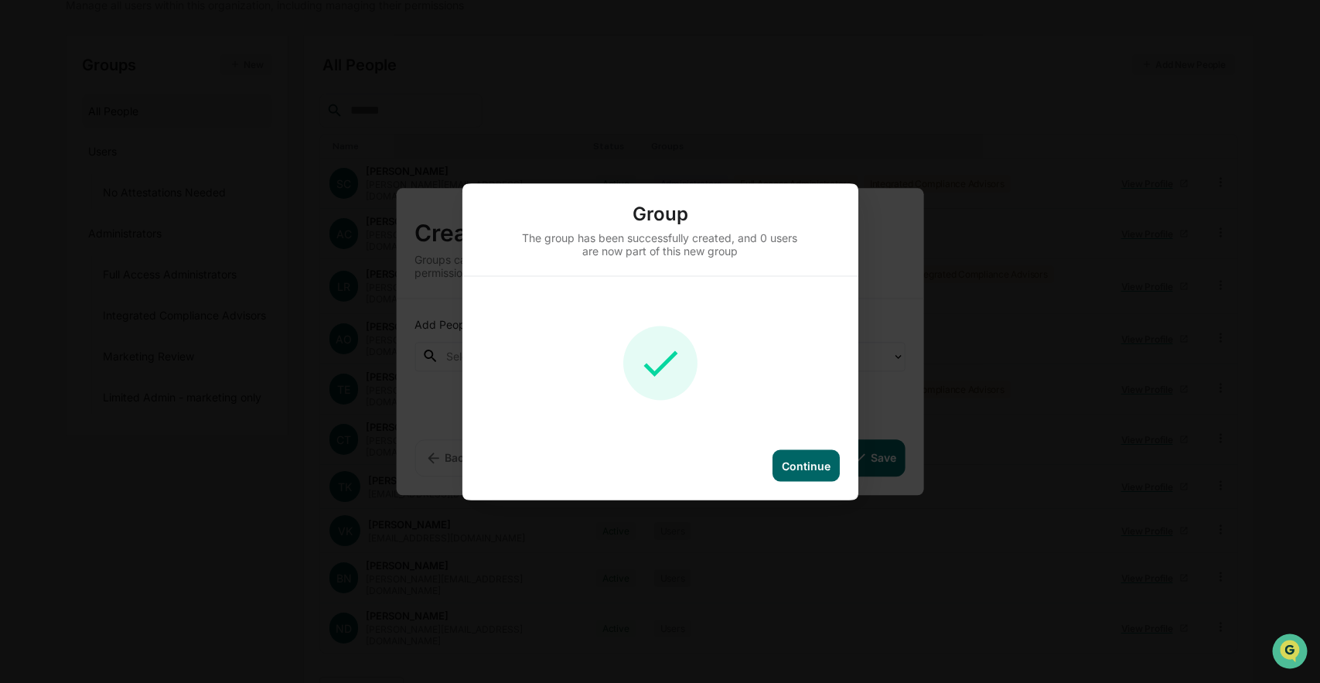
click at [818, 464] on div "Continue" at bounding box center [806, 465] width 49 height 13
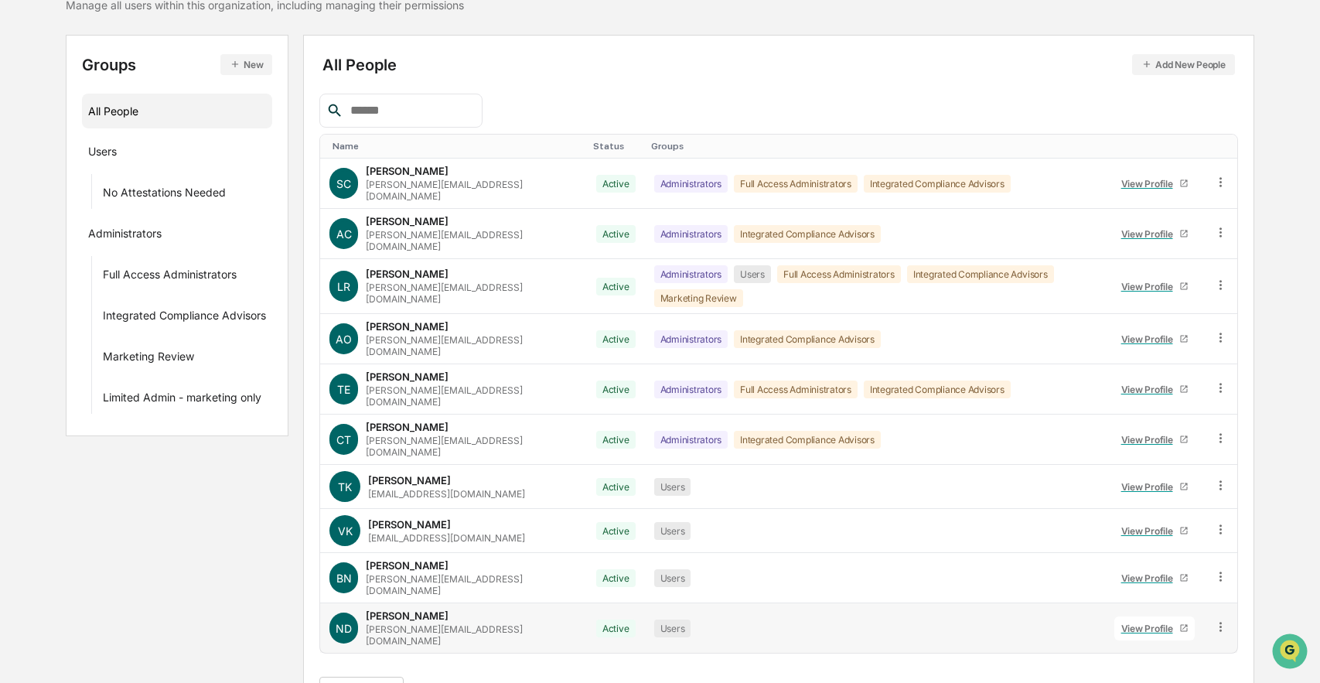
click at [1222, 620] on icon at bounding box center [1221, 627] width 15 height 15
click at [1207, 643] on div "Groups & Permissions" at bounding box center [1151, 652] width 128 height 19
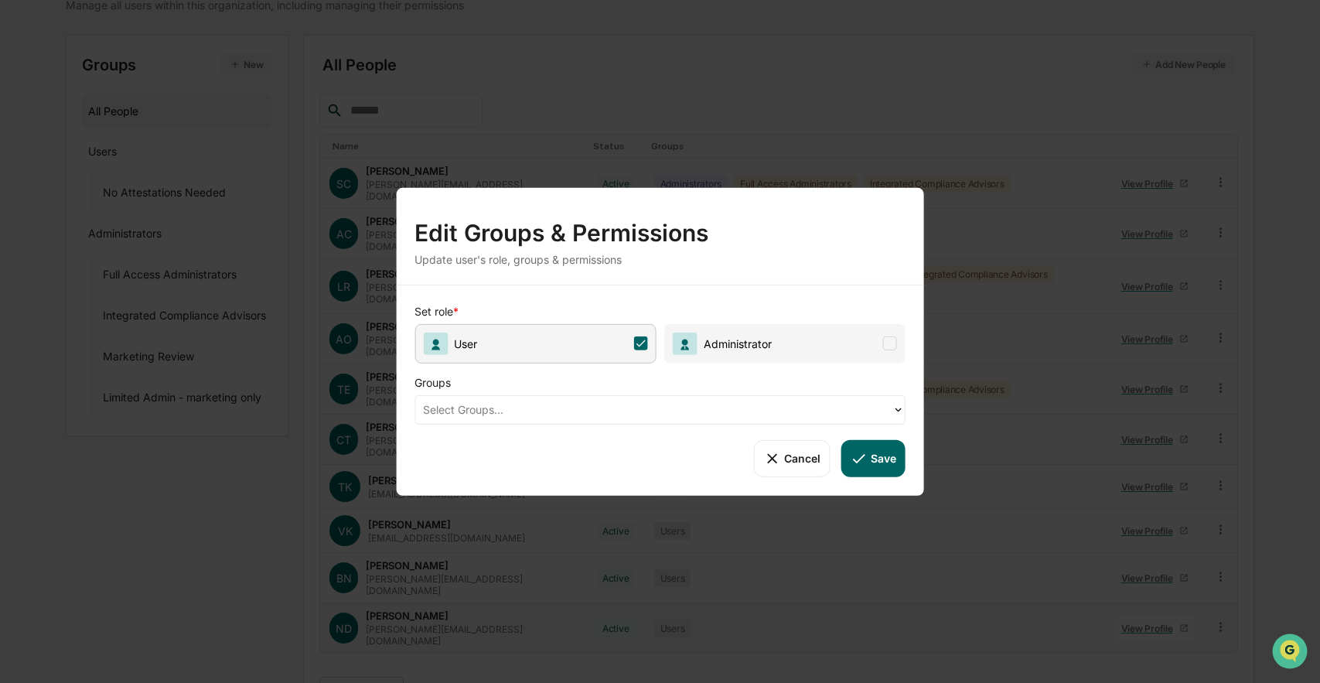
click at [674, 410] on div at bounding box center [654, 410] width 462 height 18
click at [739, 351] on span "Administrator" at bounding box center [722, 343] width 99 height 22
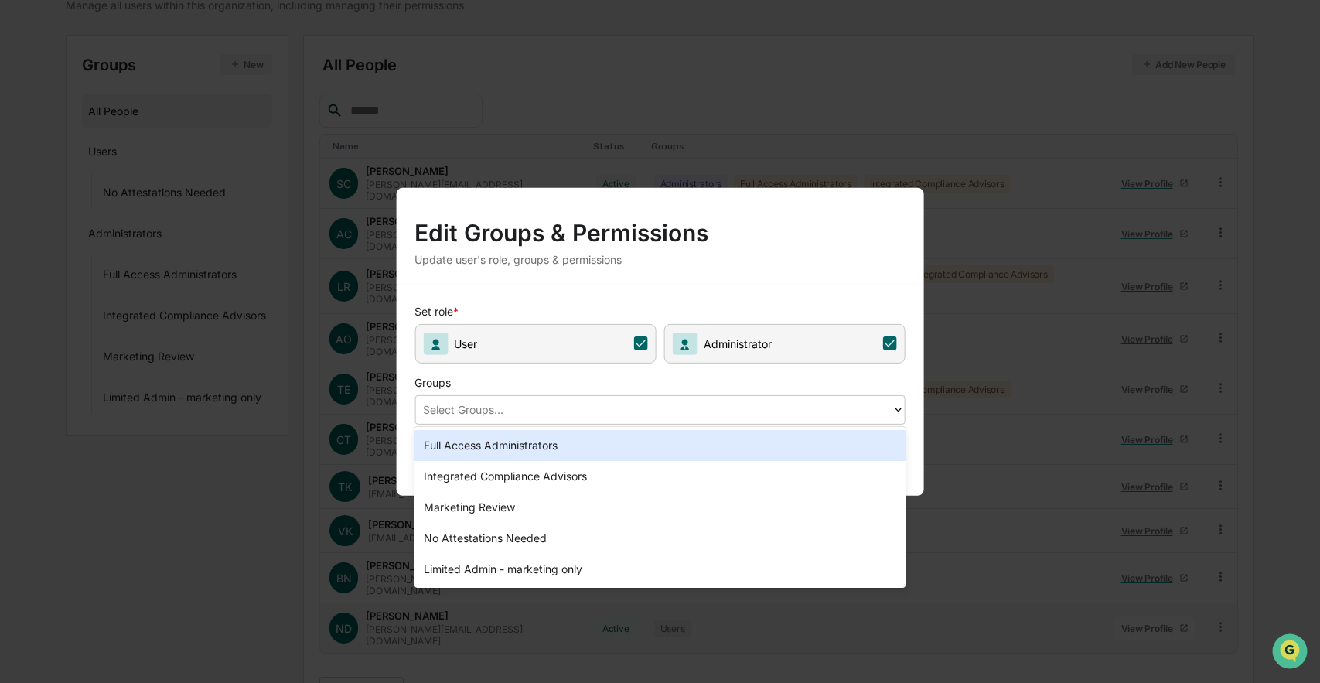
click at [734, 413] on div at bounding box center [654, 410] width 462 height 18
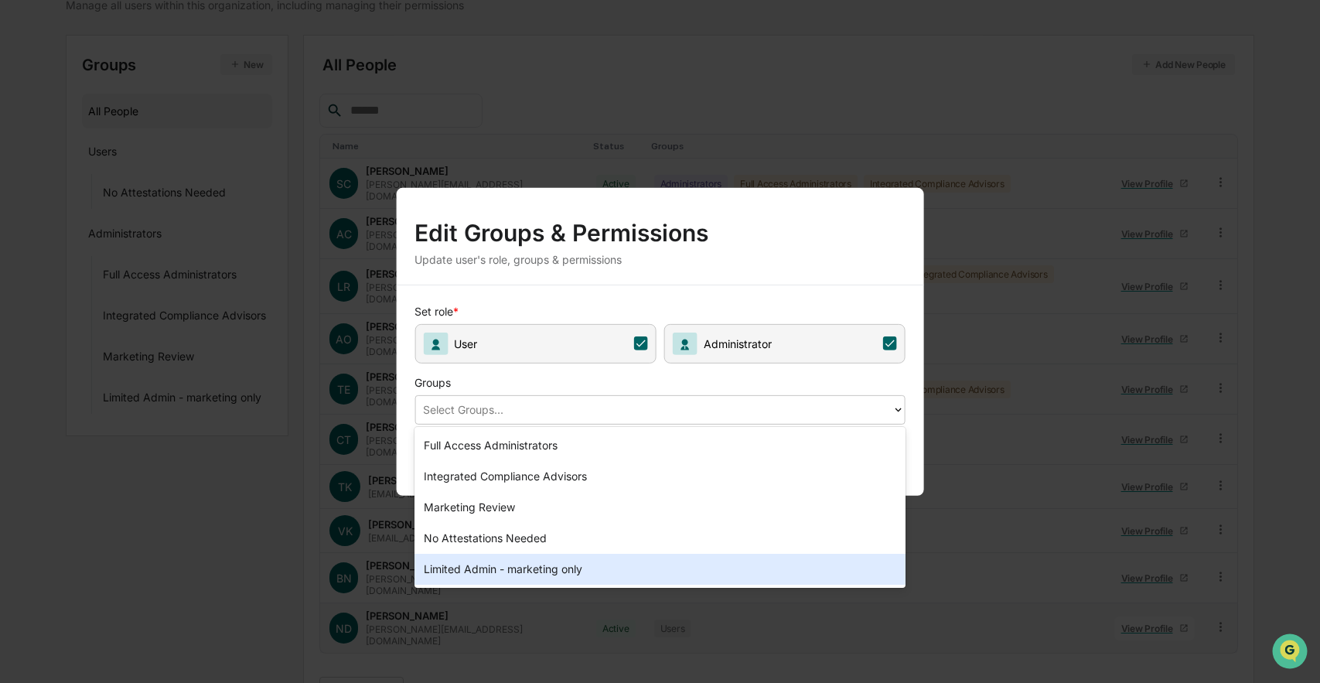
click at [704, 573] on div "Limited Admin - marketing only" at bounding box center [660, 569] width 491 height 31
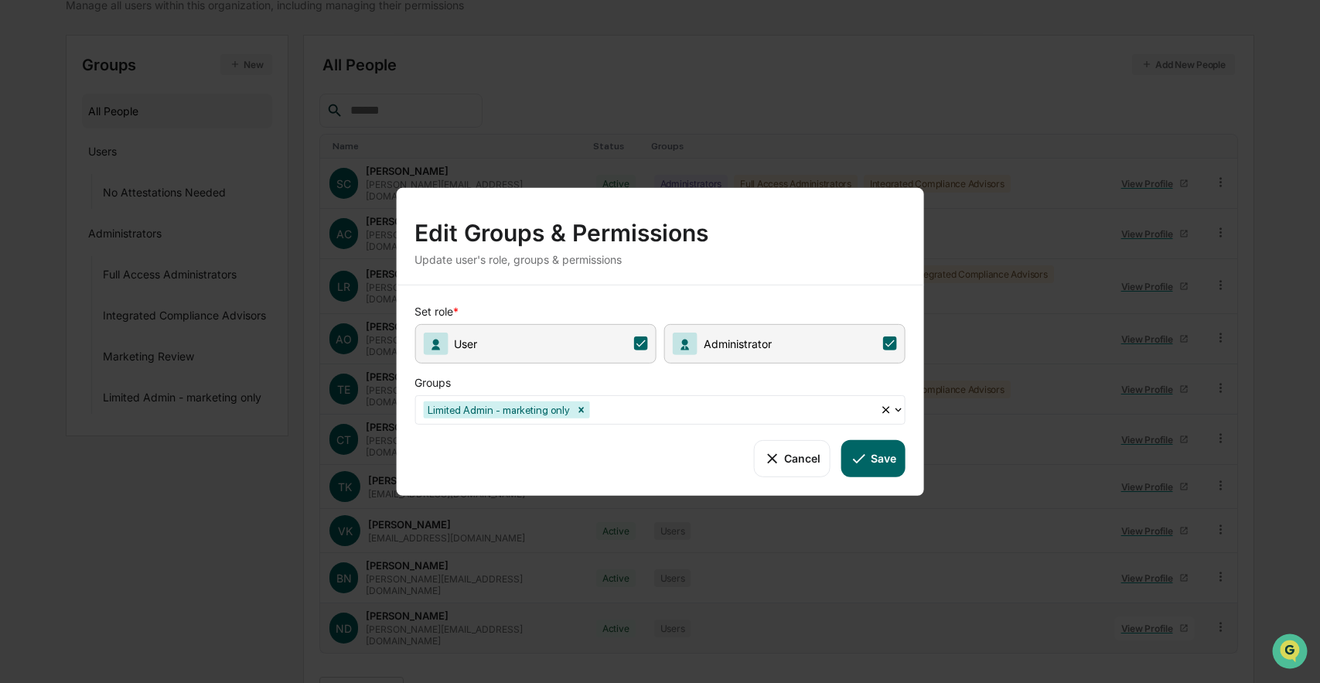
click at [883, 468] on button "Save" at bounding box center [874, 457] width 64 height 37
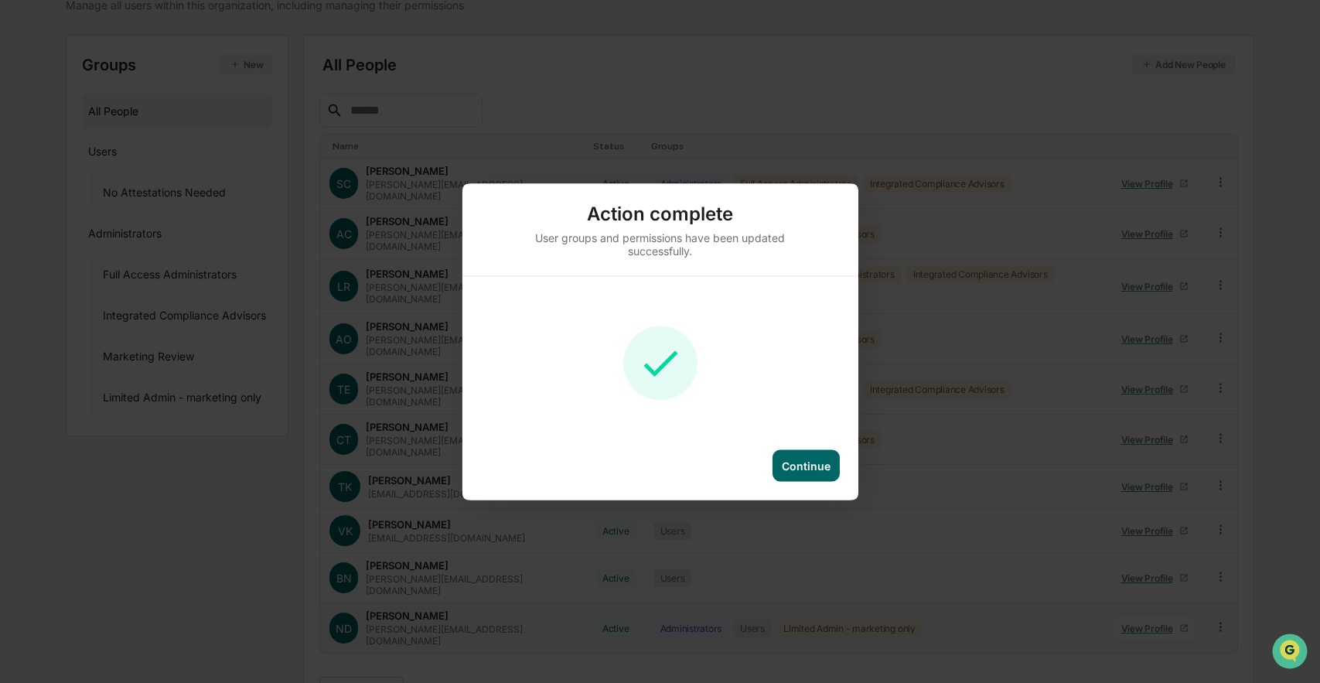
click at [816, 469] on div "Continue" at bounding box center [806, 465] width 49 height 13
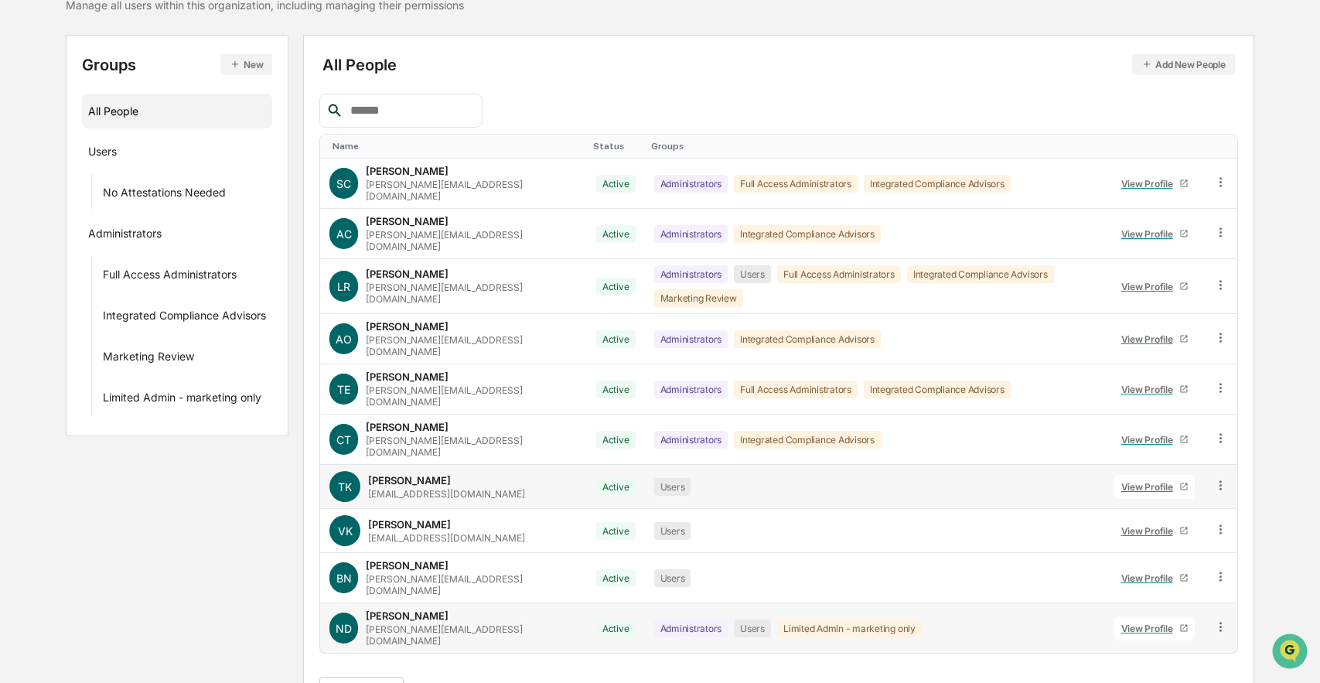
scroll to position [0, 0]
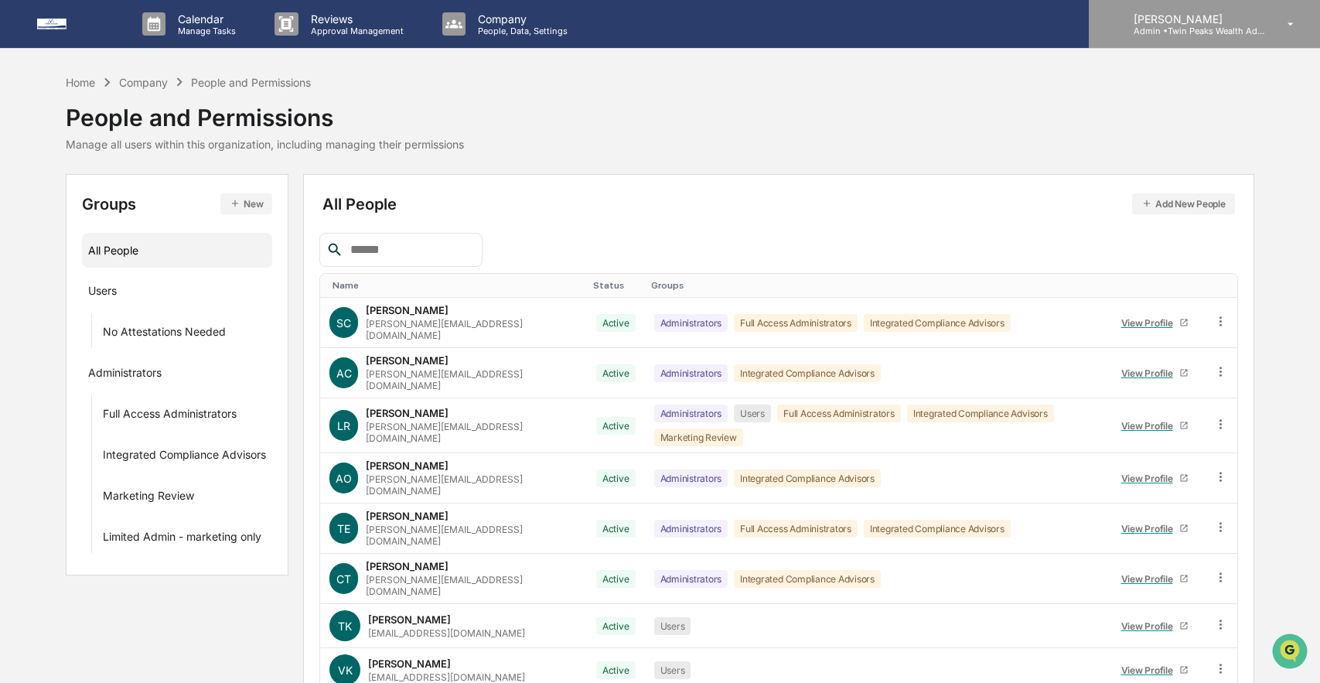
click at [1254, 12] on div "[PERSON_NAME] Admin • Twin Peaks Wealth Advisors" at bounding box center [1204, 24] width 231 height 48
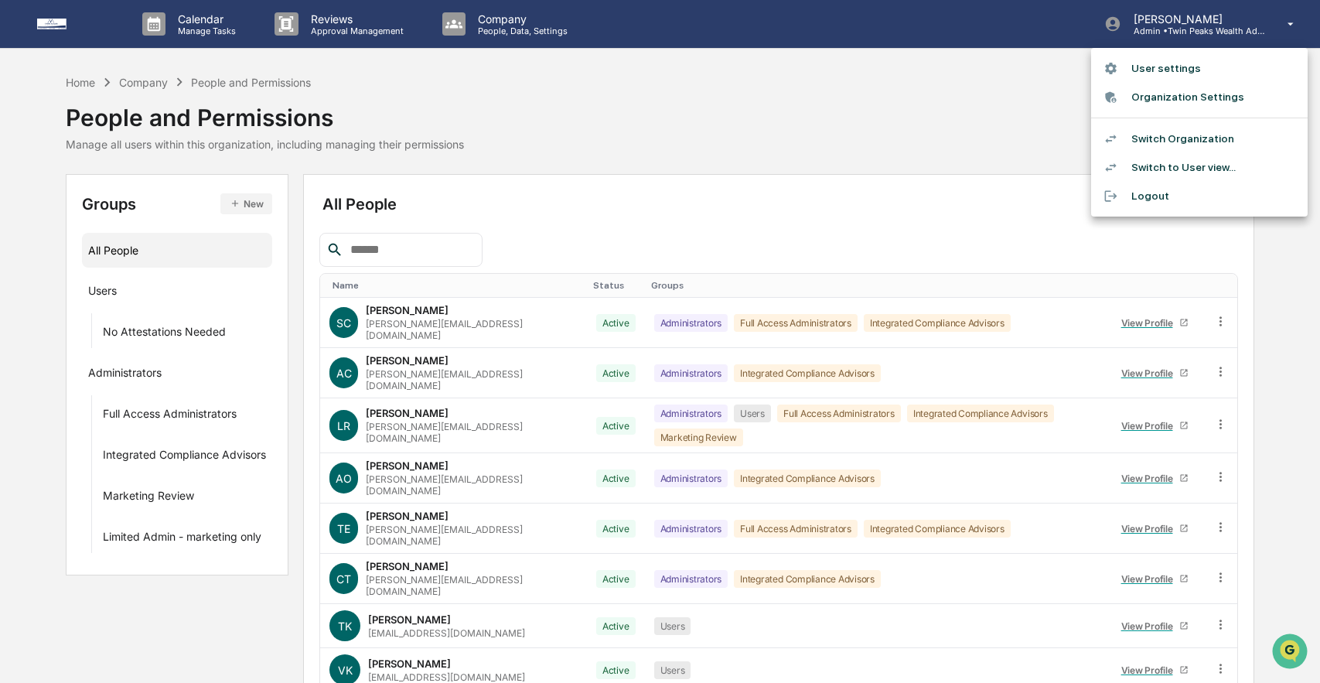
click at [1193, 96] on li "Organization Settings" at bounding box center [1199, 97] width 217 height 29
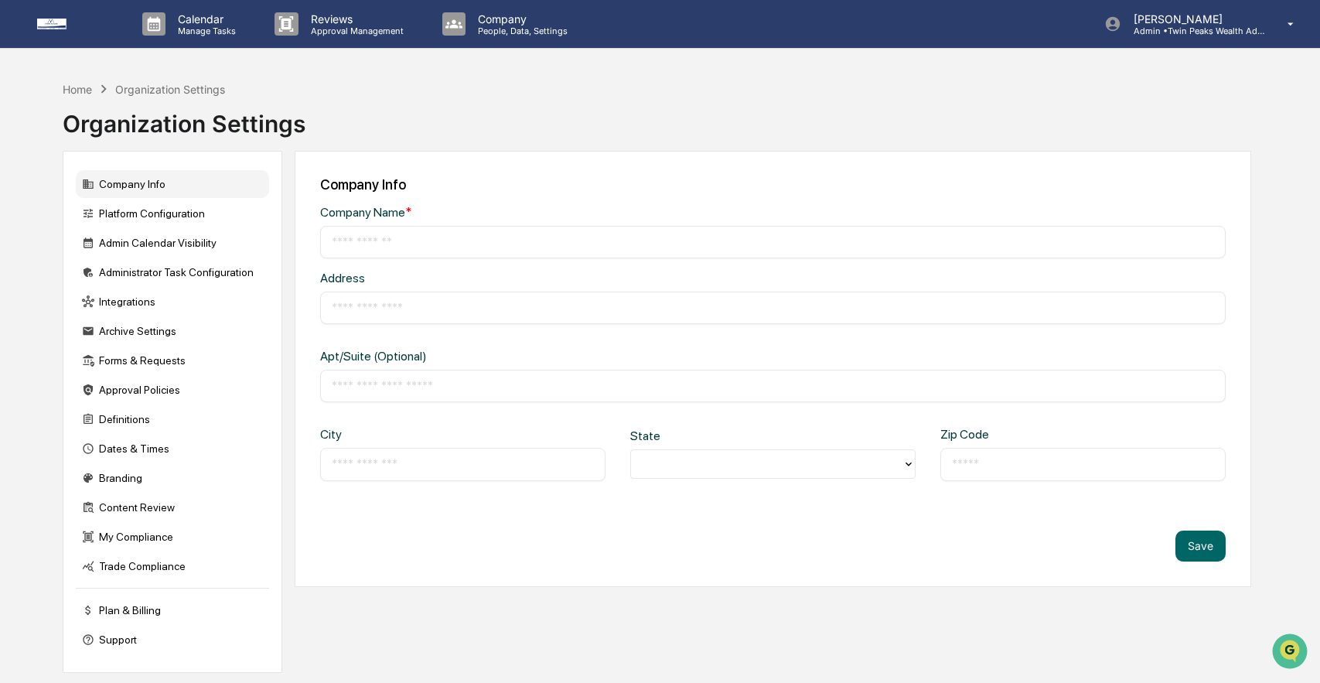
type input "**********"
type input "*******"
type input "**********"
type input "*****"
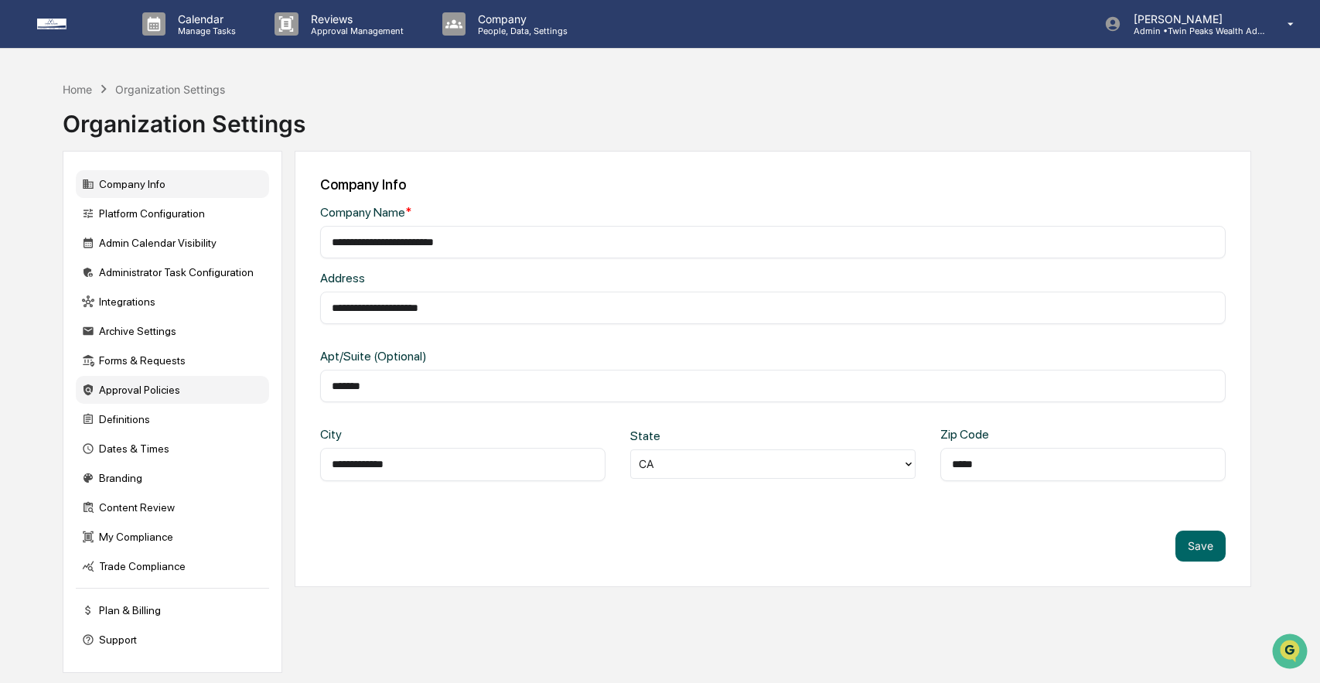
click at [216, 394] on div "Approval Policies" at bounding box center [172, 390] width 193 height 28
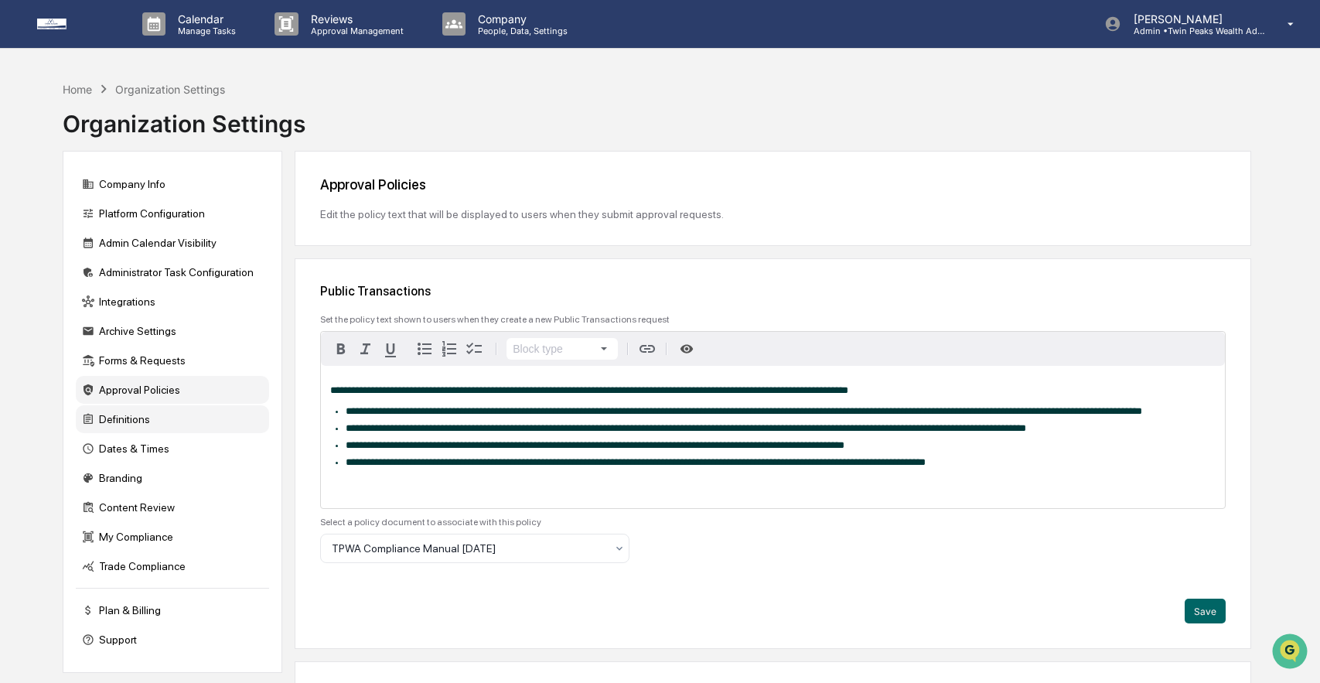
click at [175, 430] on div "Definitions" at bounding box center [172, 419] width 193 height 28
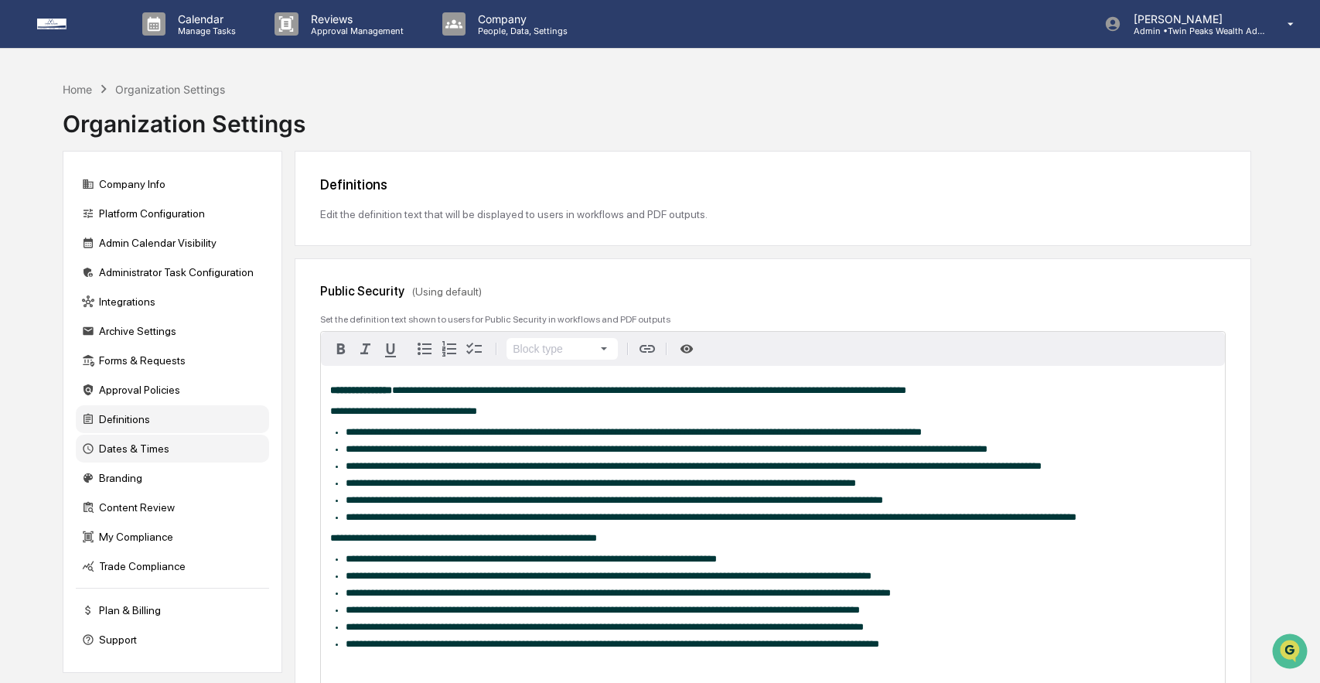
click at [174, 449] on div "Dates & Times" at bounding box center [172, 449] width 193 height 28
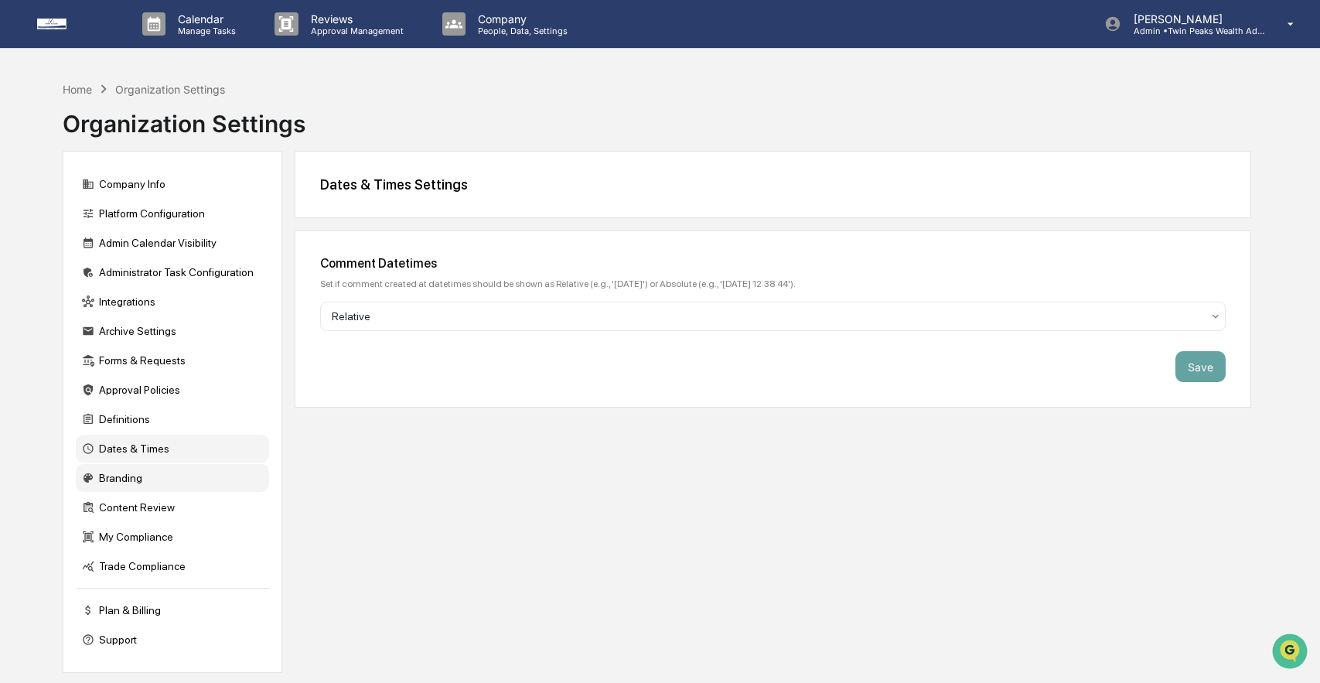
click at [169, 482] on div "Branding" at bounding box center [172, 478] width 193 height 28
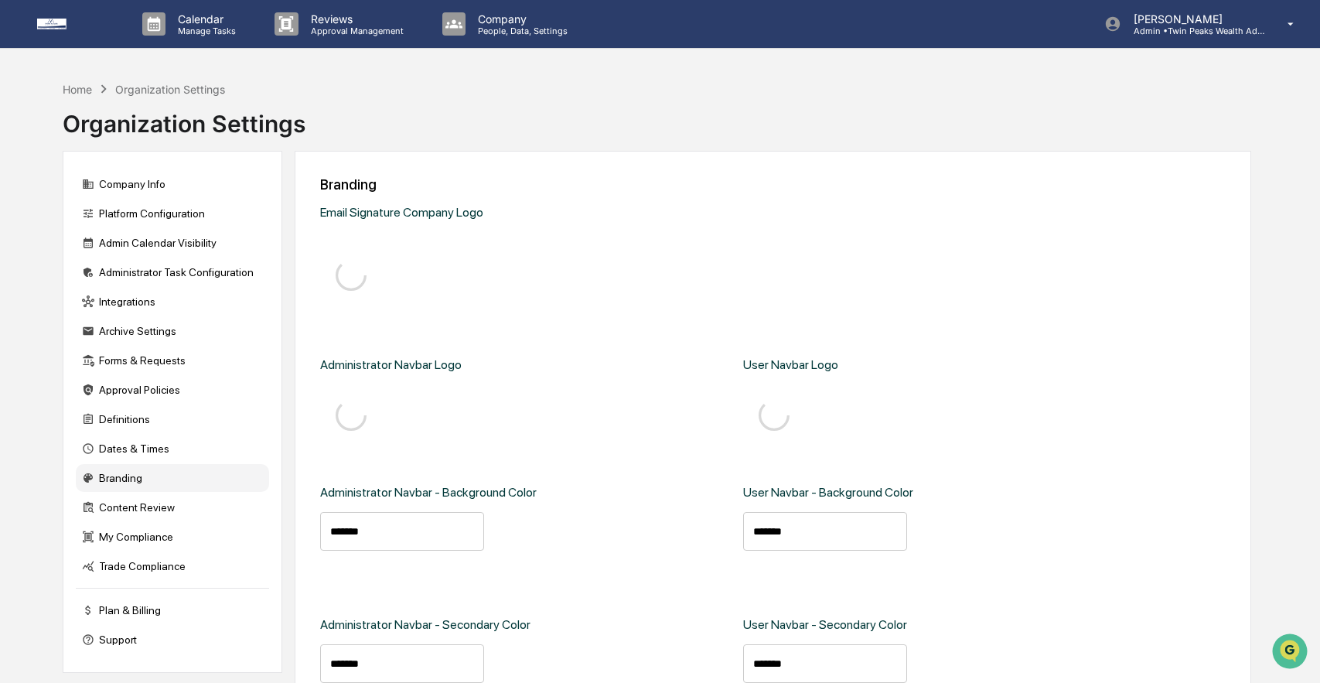
type input "*******"
type input "****"
type input "*******"
type input "****"
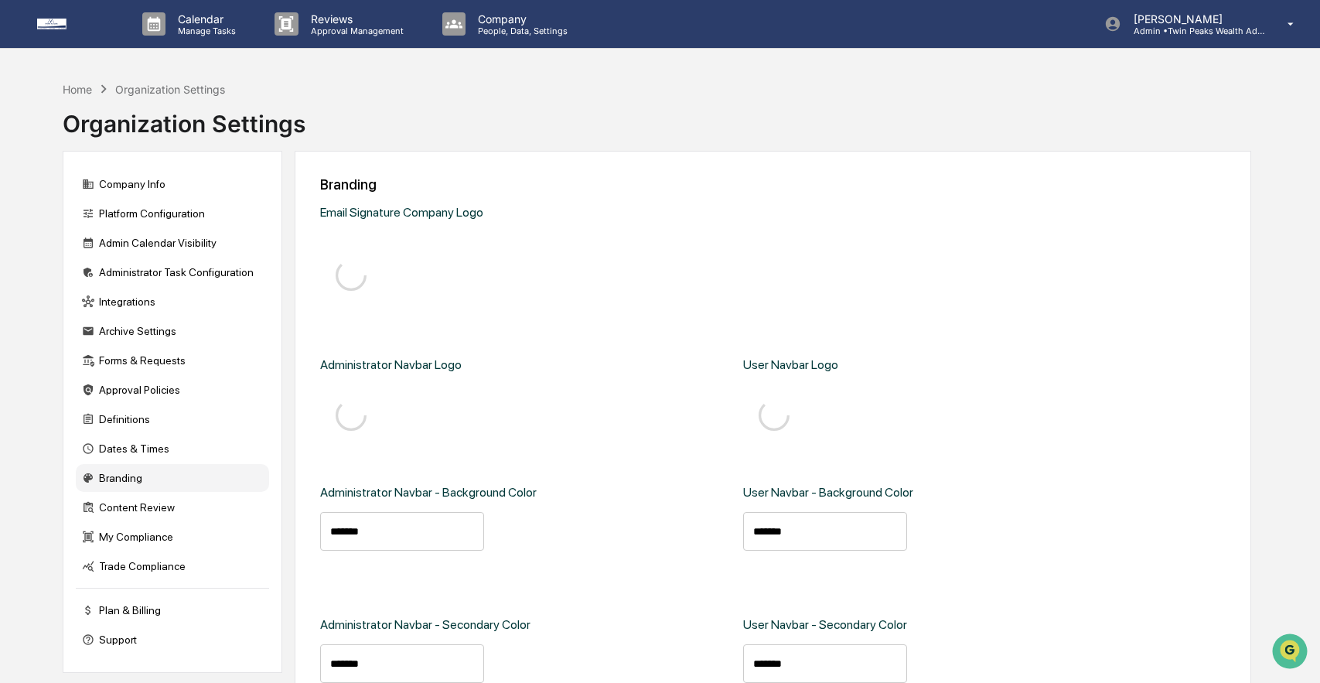
type input "****"
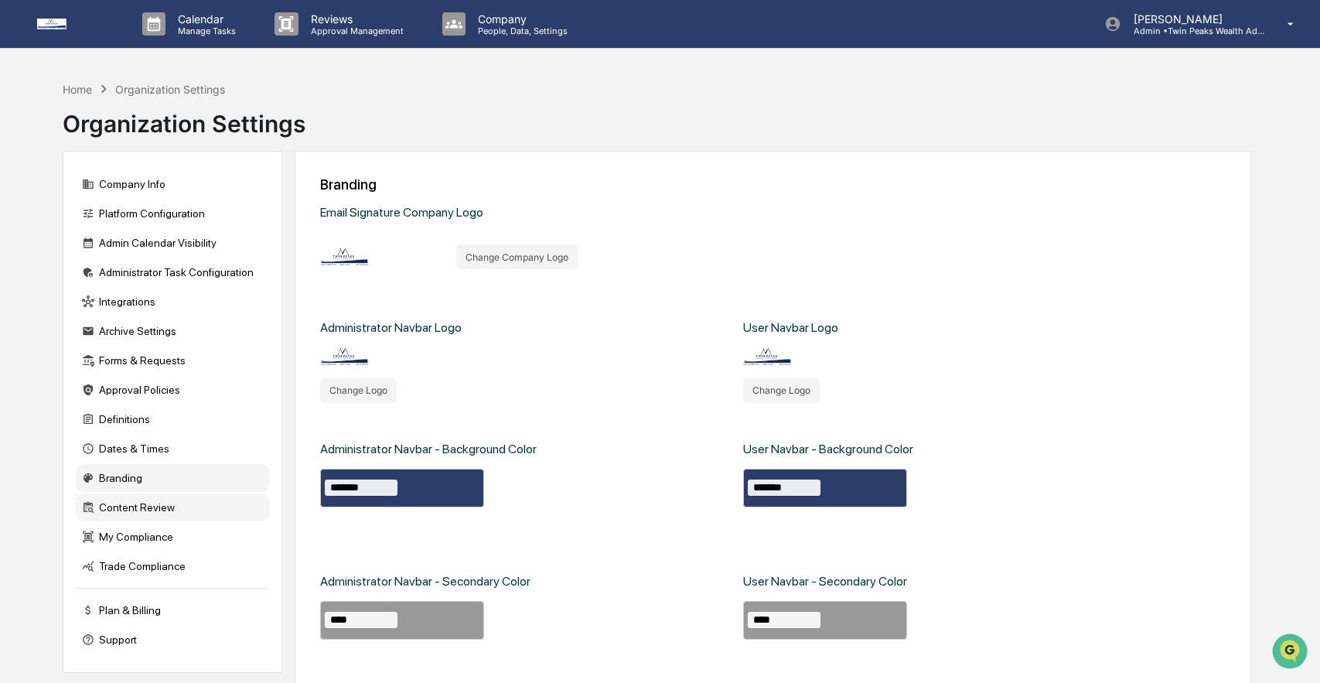
click at [162, 521] on div "Content Review" at bounding box center [172, 507] width 193 height 28
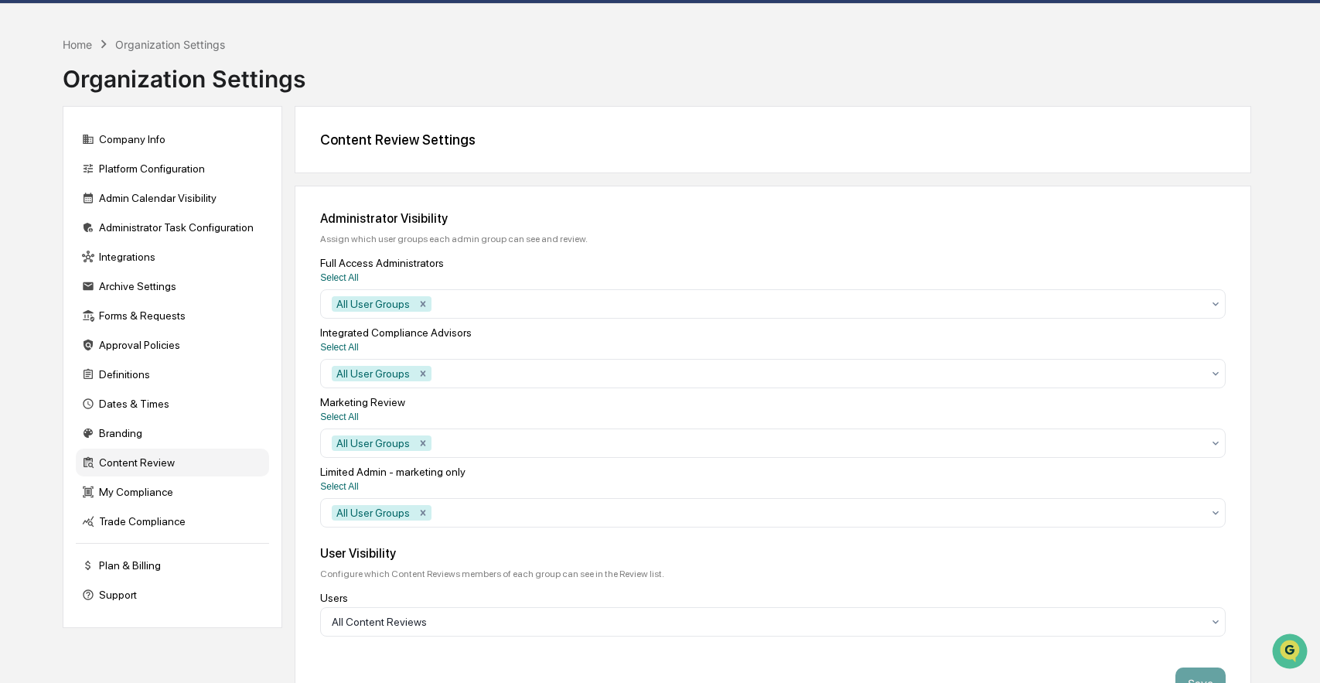
scroll to position [46, 0]
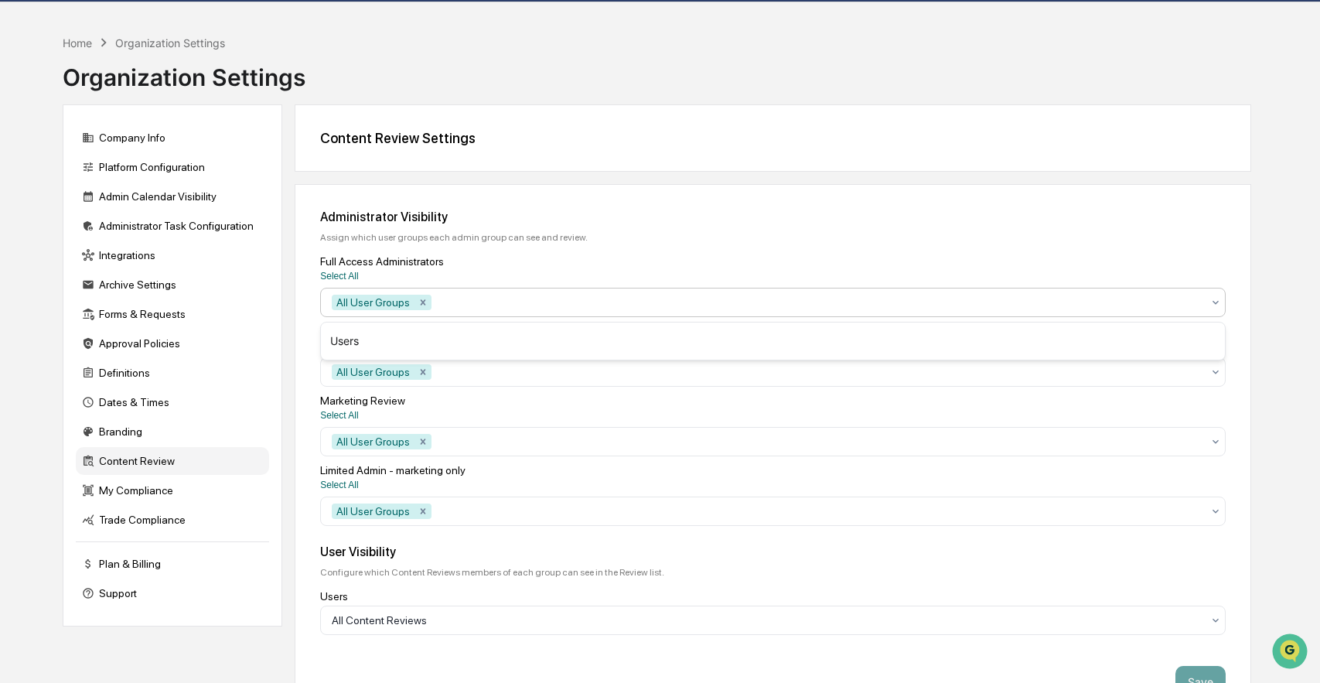
click at [527, 303] on div at bounding box center [818, 302] width 766 height 15
click at [524, 261] on div "Full Access Administrators" at bounding box center [772, 261] width 905 height 12
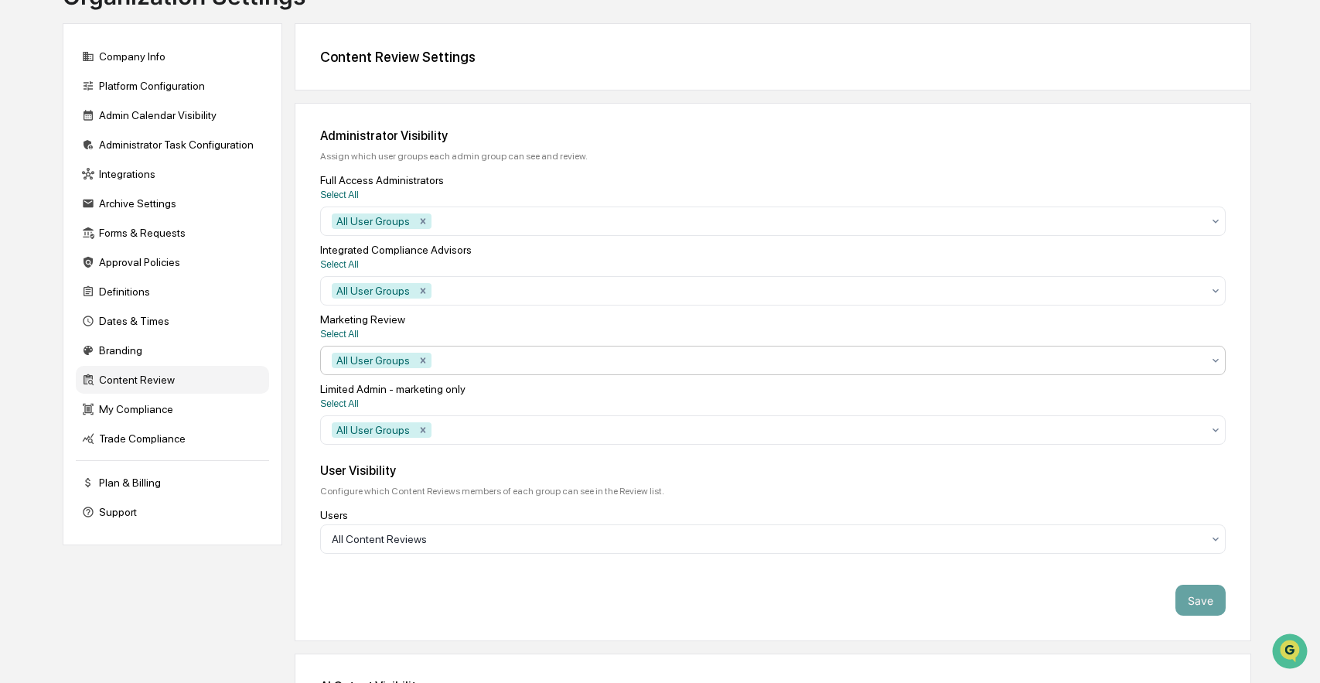
scroll to position [129, 0]
click at [428, 364] on icon "Remove All User Groups" at bounding box center [423, 358] width 11 height 11
click at [424, 363] on div at bounding box center [766, 358] width 869 height 15
type input "*"
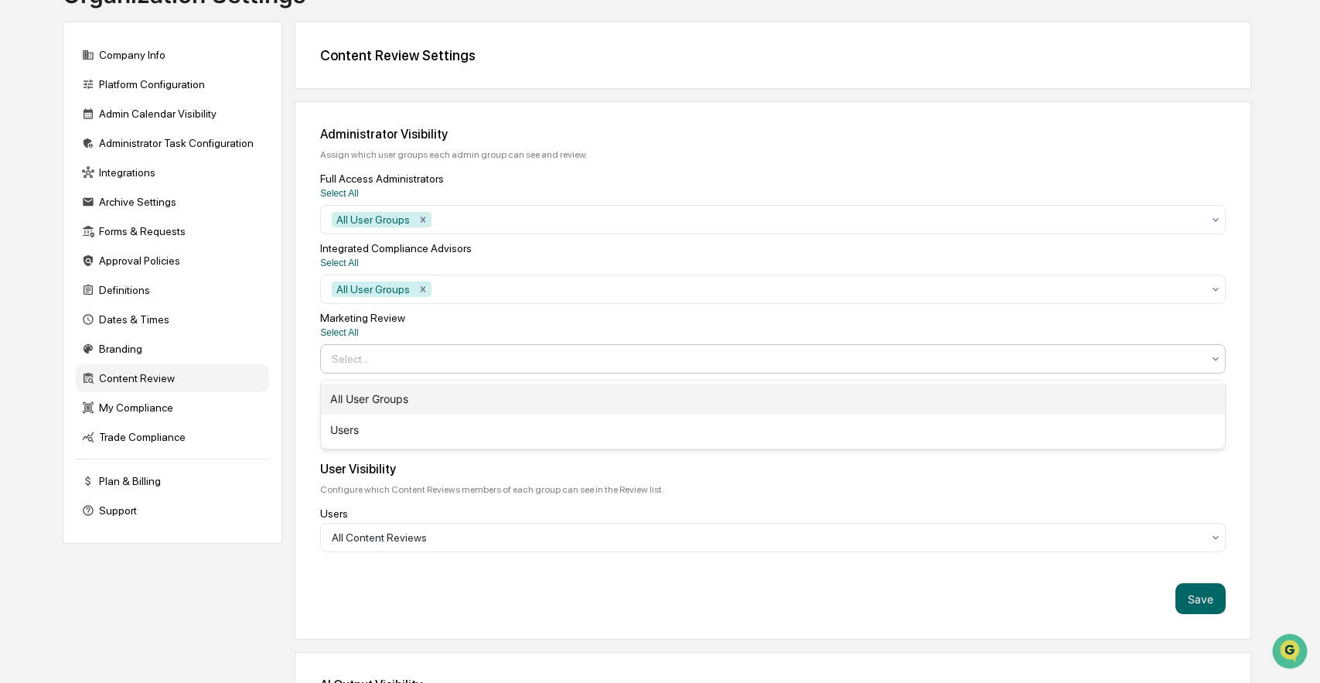
click at [379, 399] on div "All User Groups" at bounding box center [772, 399] width 903 height 31
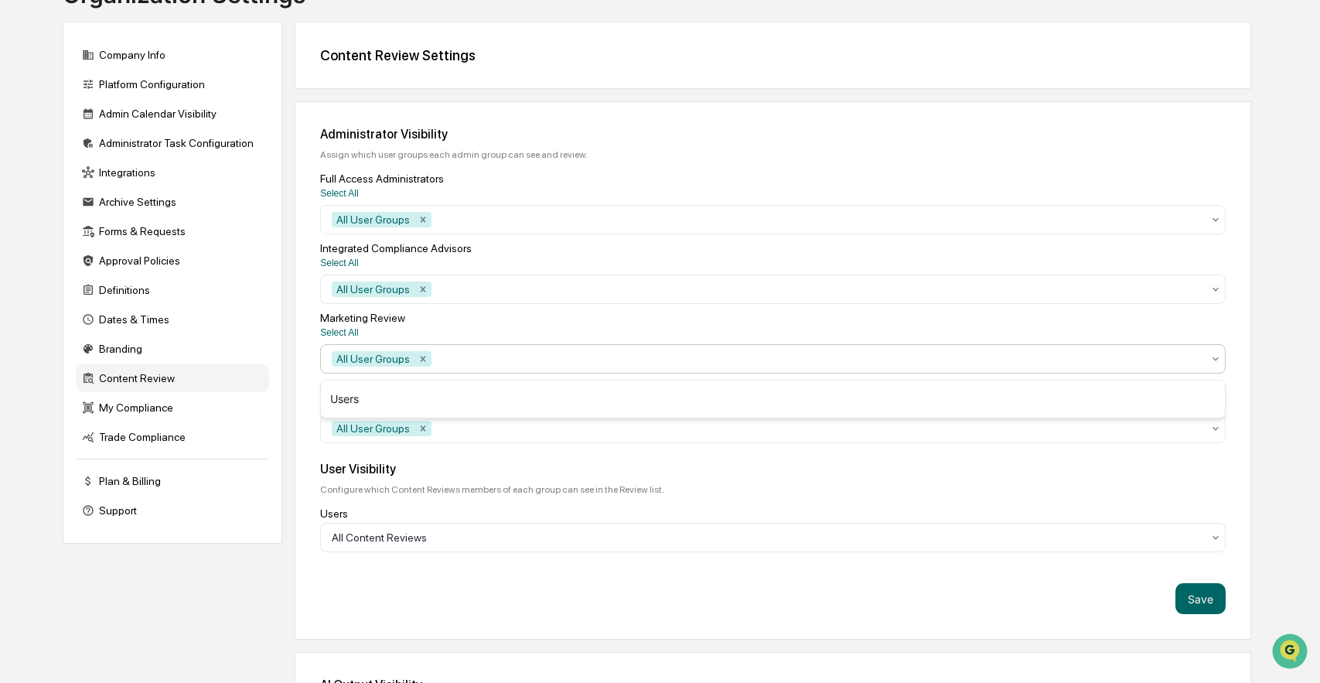
click at [487, 483] on div "User Visibility Configure which Content Reviews members of each group can see i…" at bounding box center [772, 507] width 905 height 90
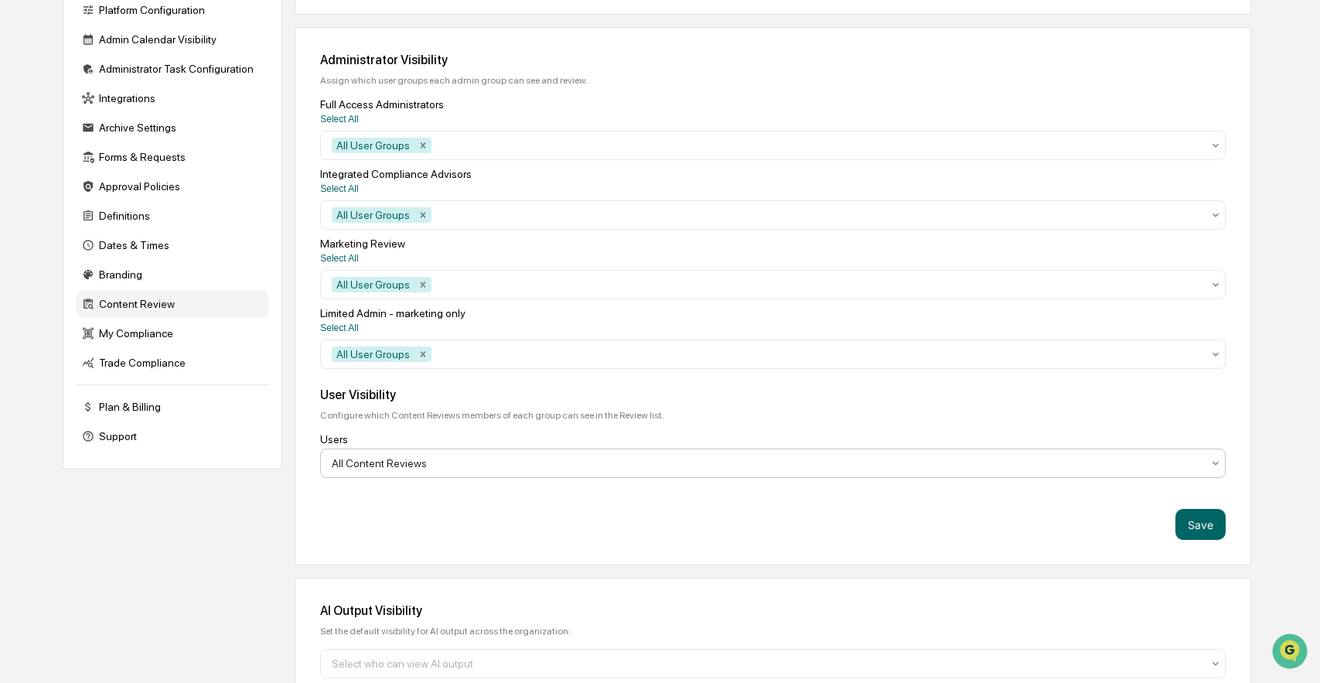
scroll to position [0, 0]
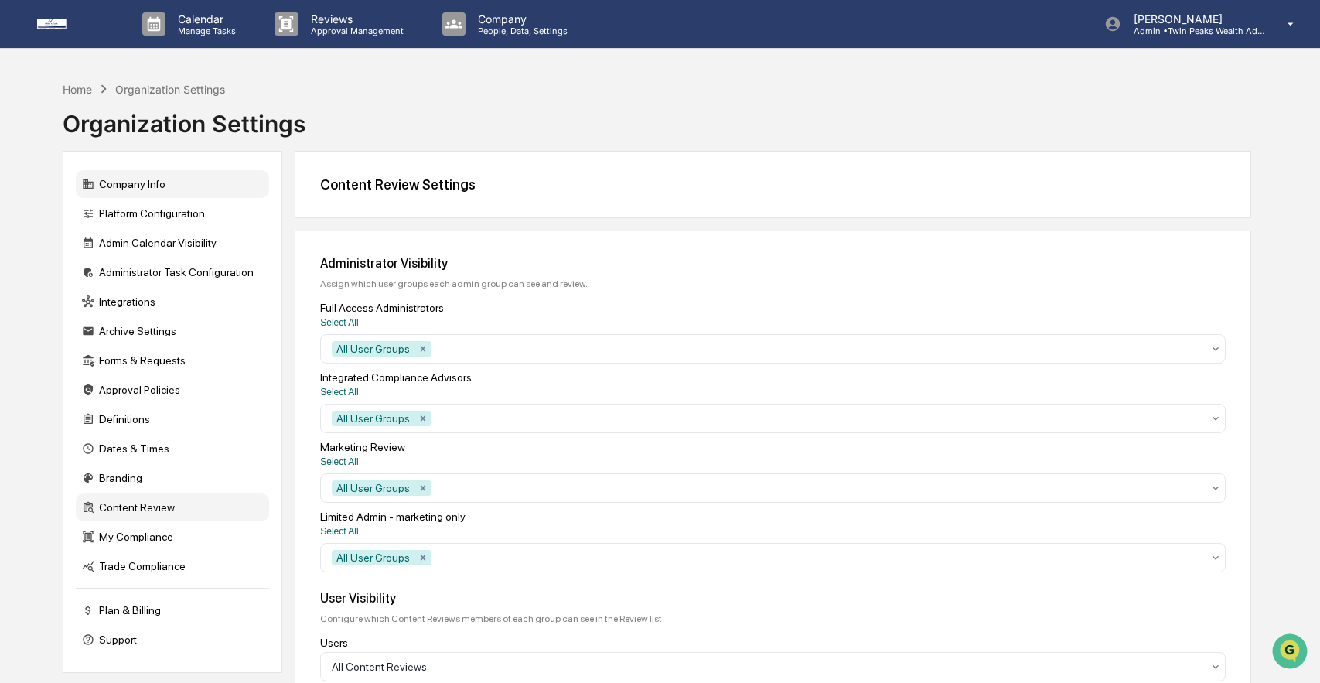
click at [215, 189] on div "Company Info" at bounding box center [172, 184] width 193 height 28
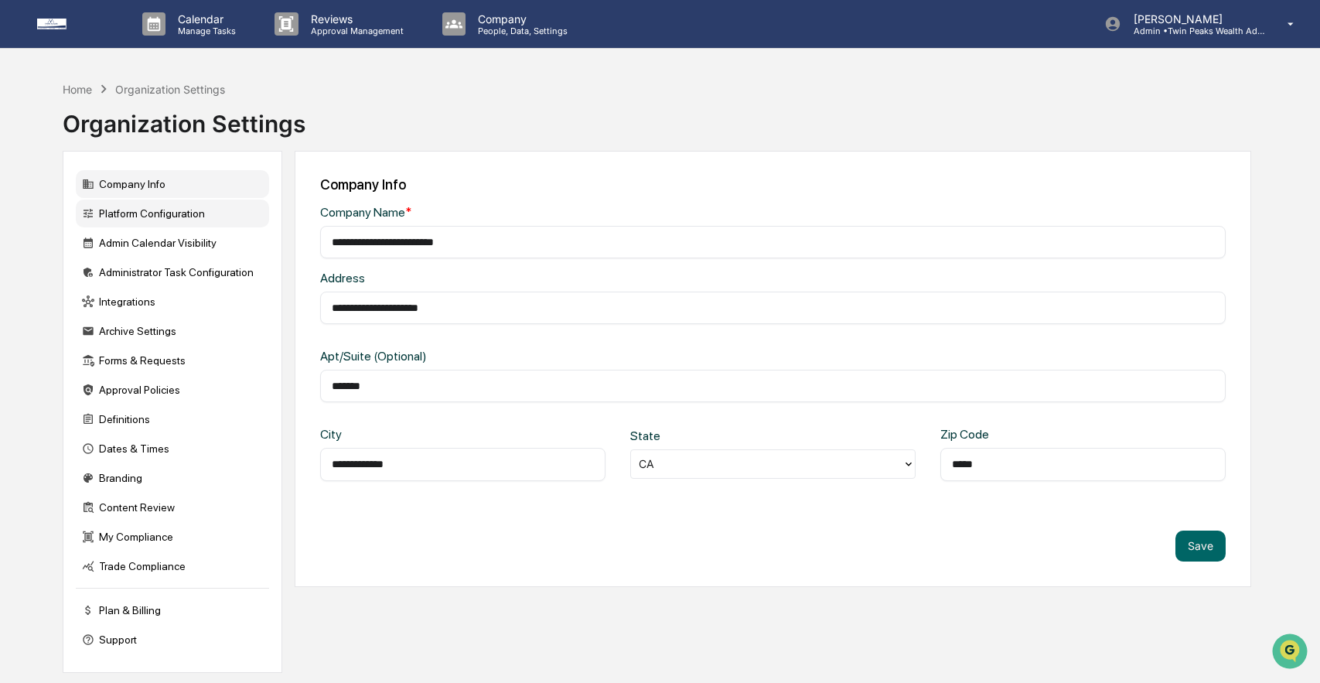
click at [208, 220] on div "Platform Configuration" at bounding box center [172, 214] width 193 height 28
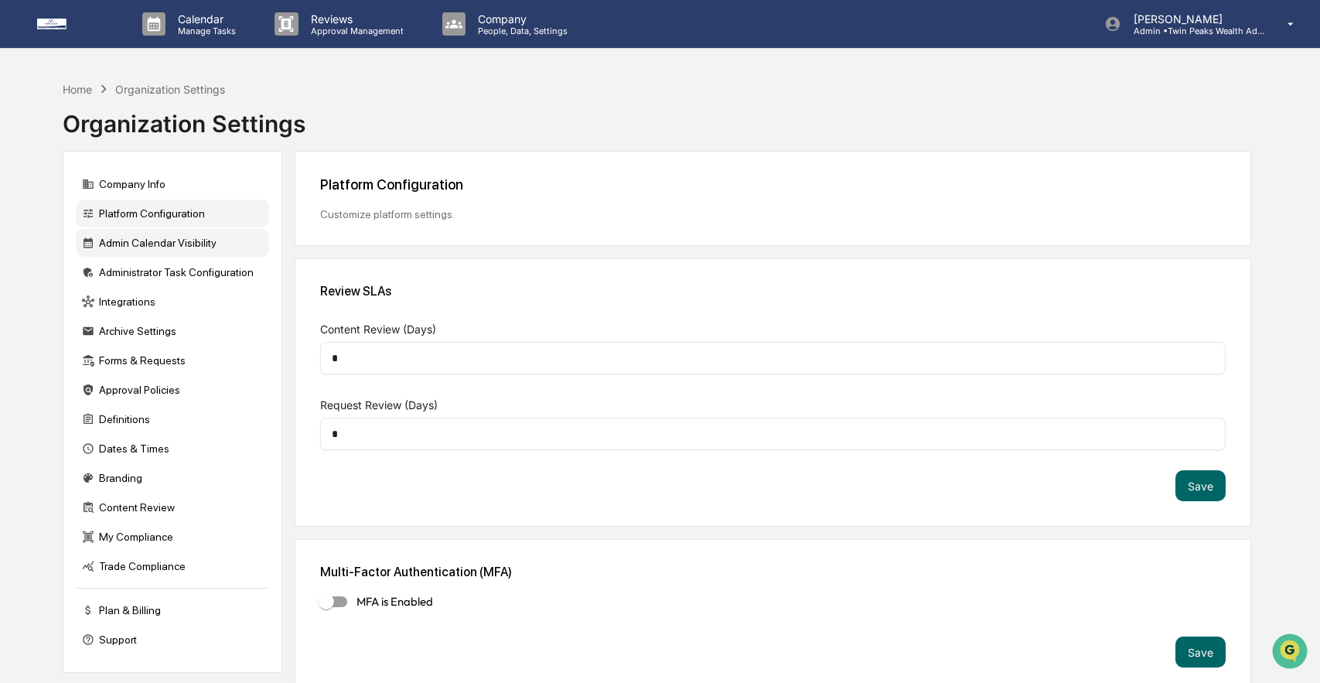
click at [203, 245] on div "Admin Calendar Visibility" at bounding box center [172, 243] width 193 height 28
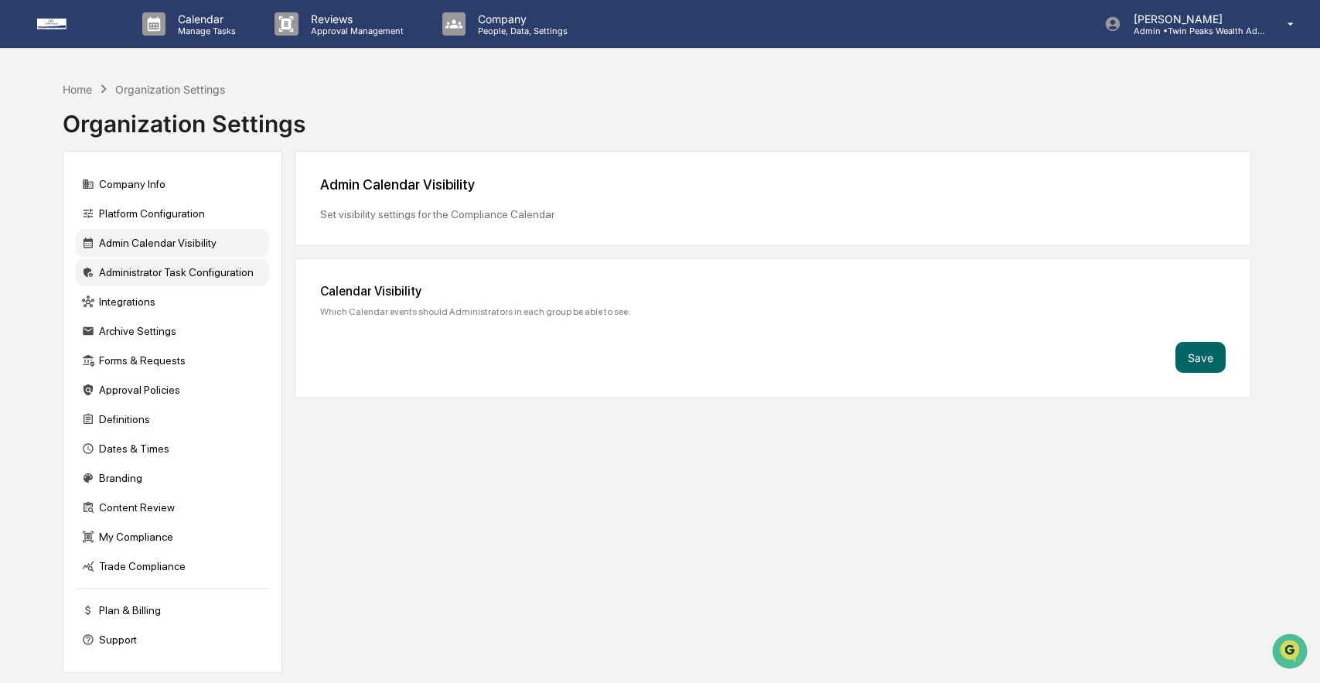
click at [203, 275] on div "Administrator Task Configuration" at bounding box center [172, 272] width 193 height 28
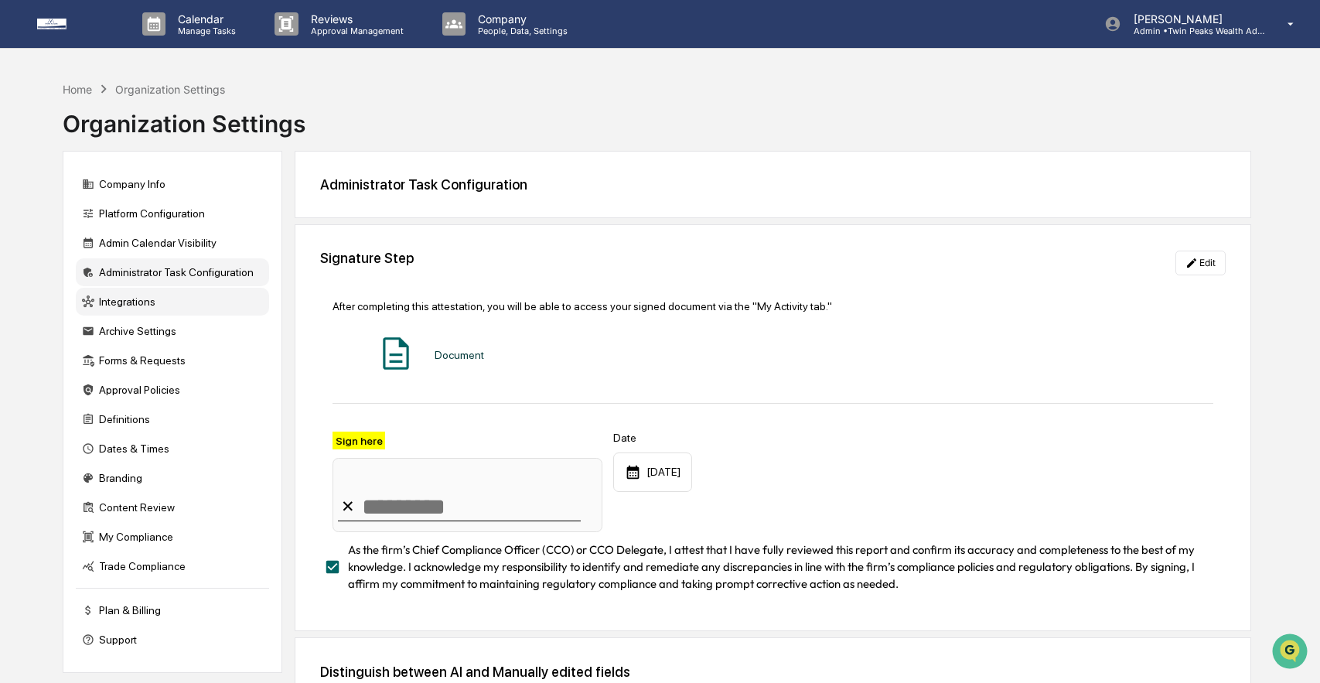
click at [211, 313] on div "Integrations" at bounding box center [172, 302] width 193 height 28
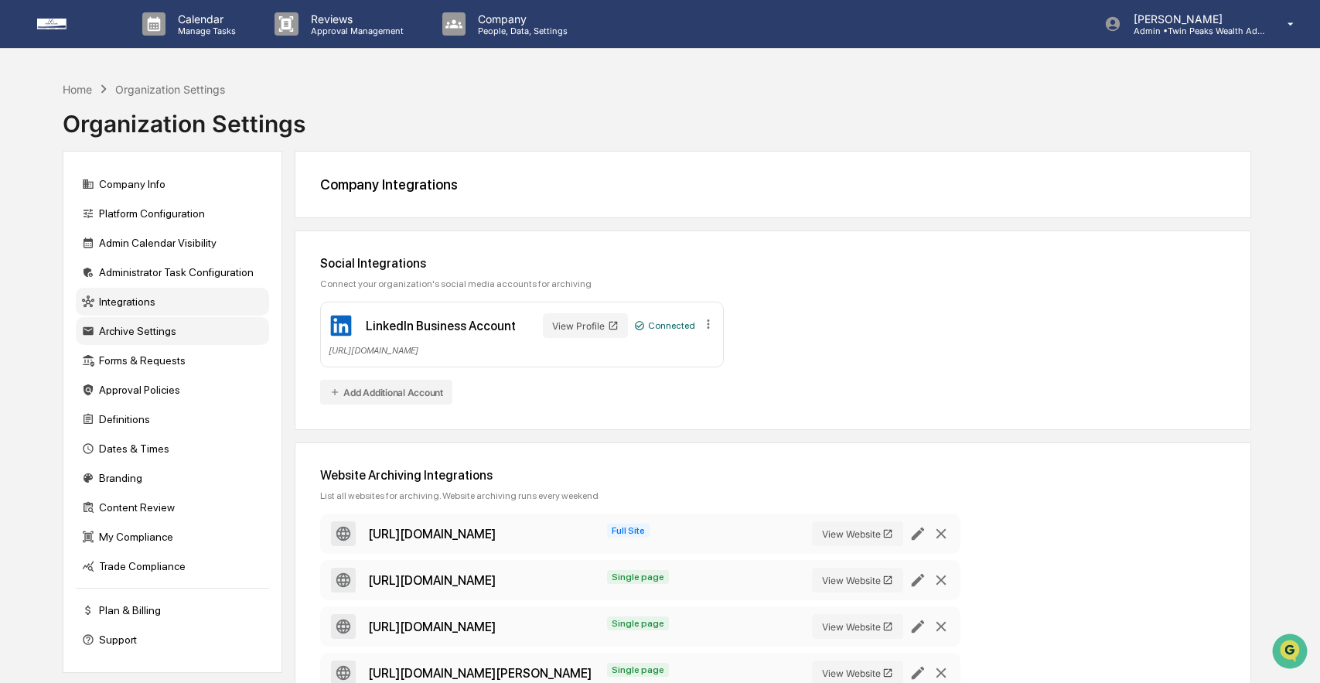
click at [212, 343] on div "Archive Settings" at bounding box center [172, 331] width 193 height 28
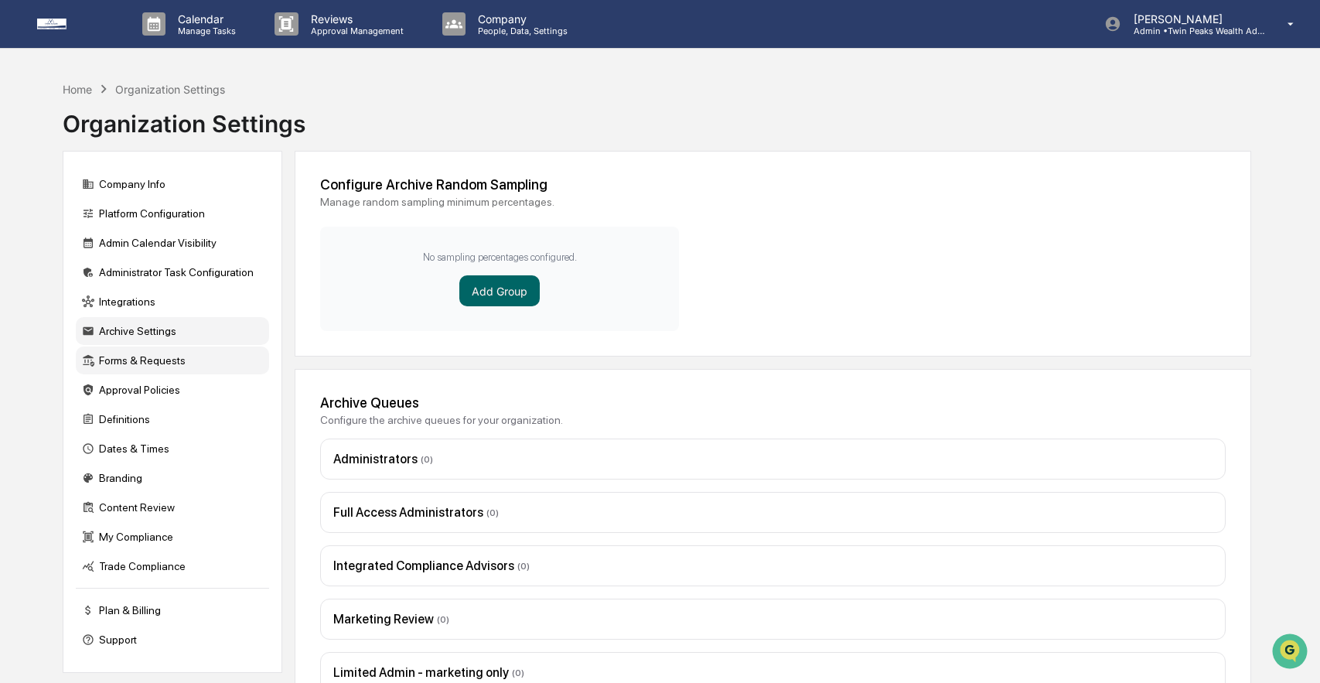
click at [208, 370] on div "Forms & Requests" at bounding box center [172, 361] width 193 height 28
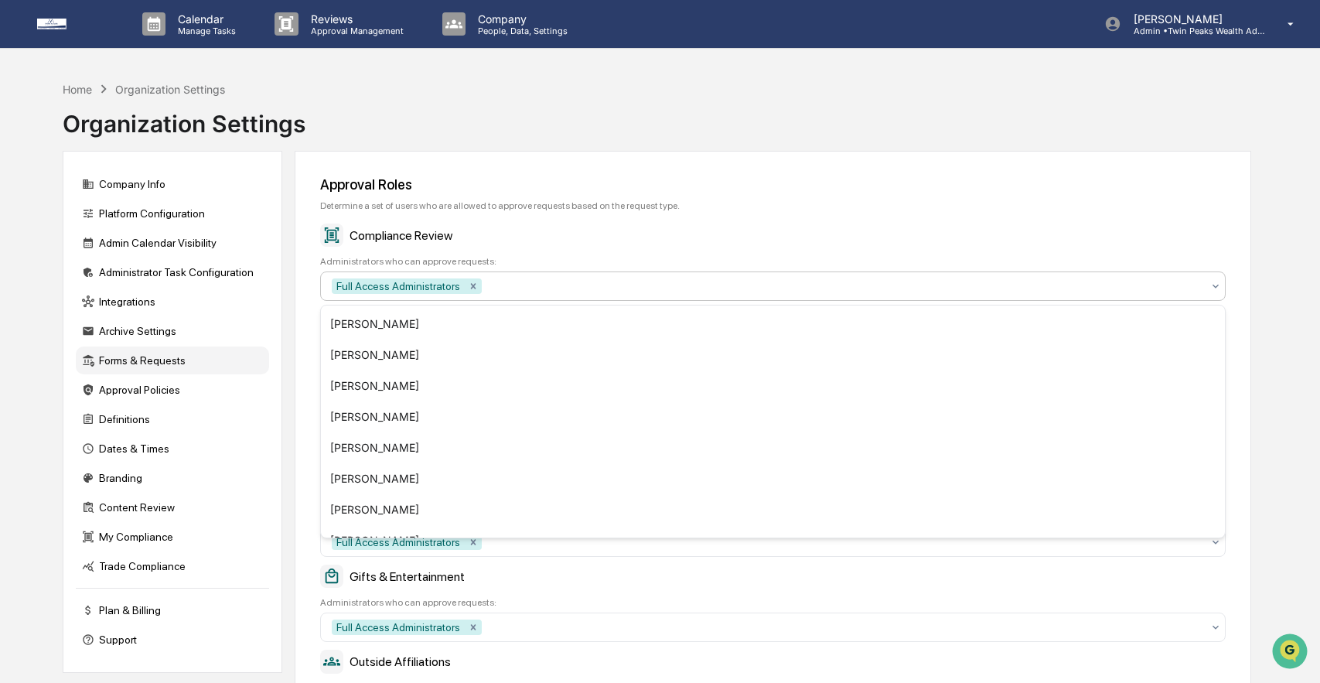
click at [560, 284] on div at bounding box center [843, 285] width 716 height 15
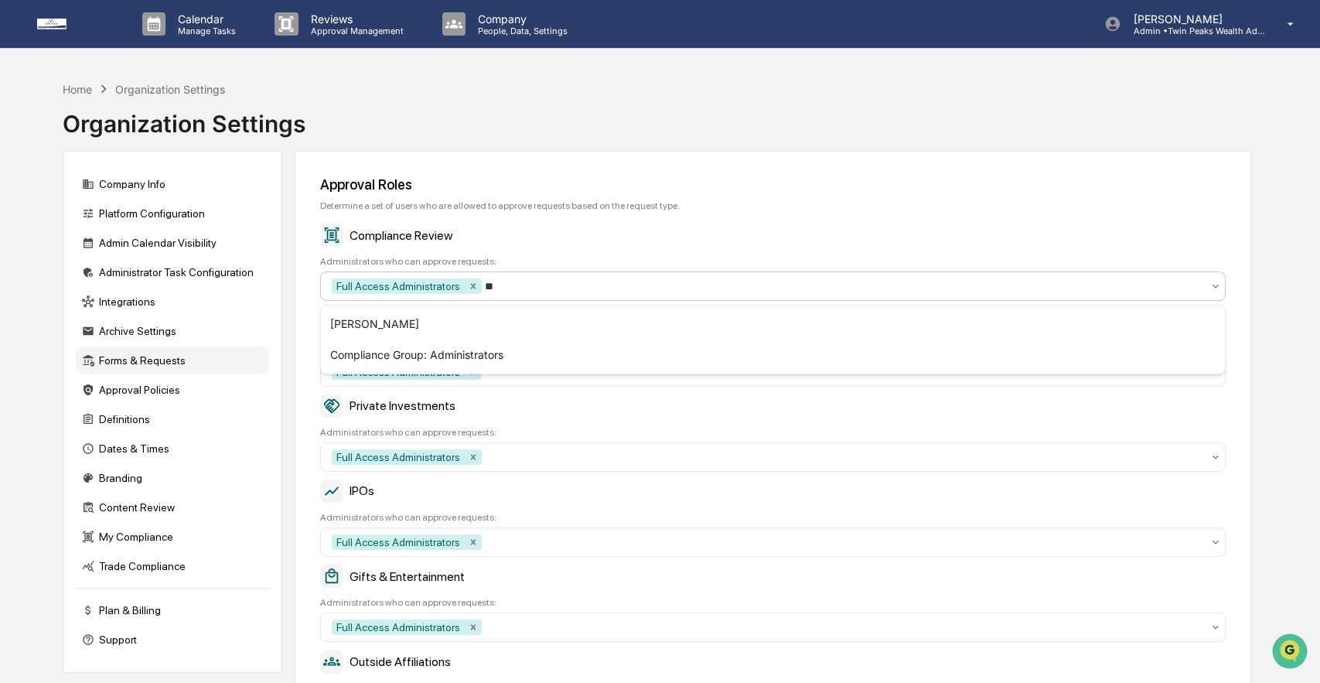
type input "***"
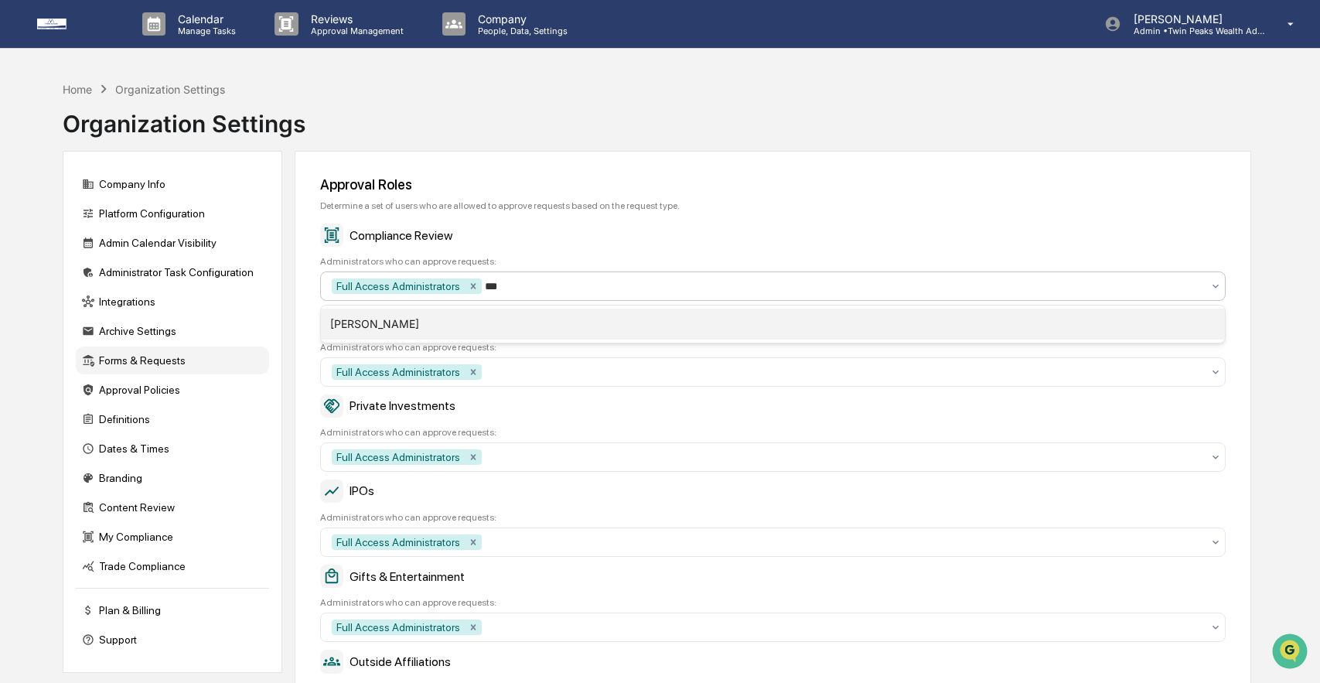
click at [504, 310] on div "[PERSON_NAME]" at bounding box center [772, 324] width 903 height 31
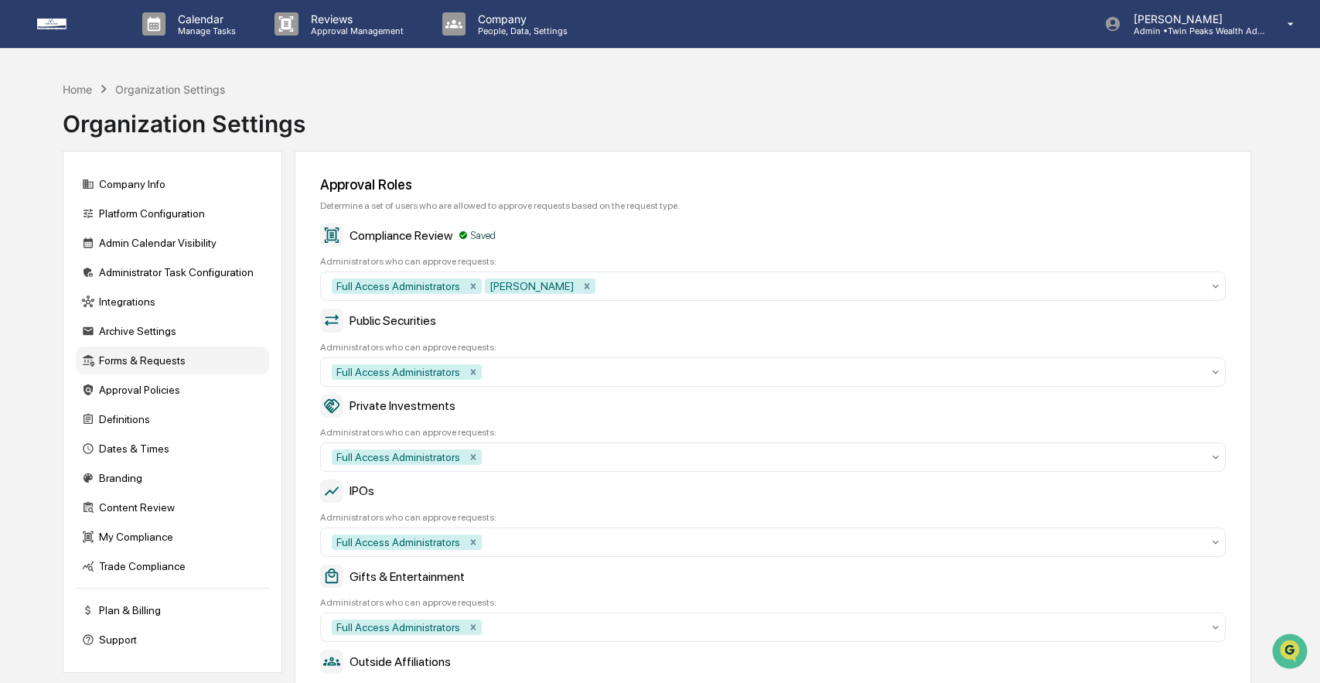
click at [610, 226] on div "Compliance Review Saved" at bounding box center [772, 235] width 905 height 23
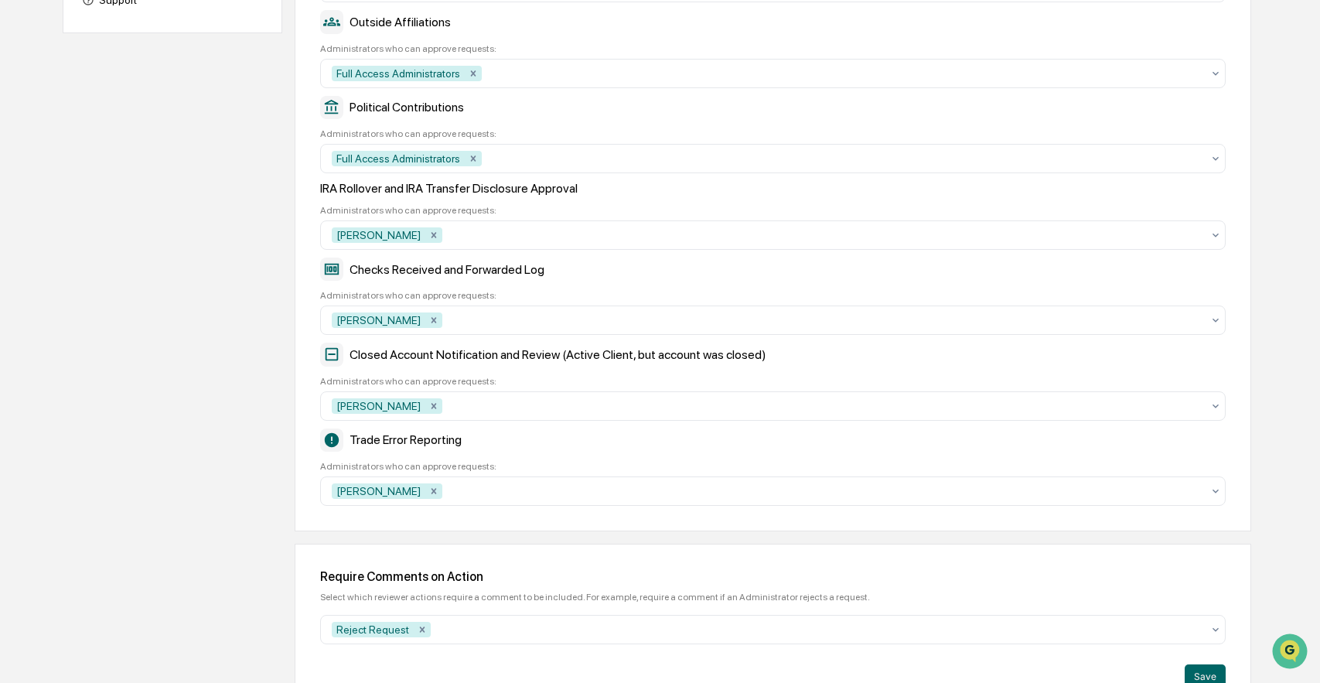
scroll to position [676, 0]
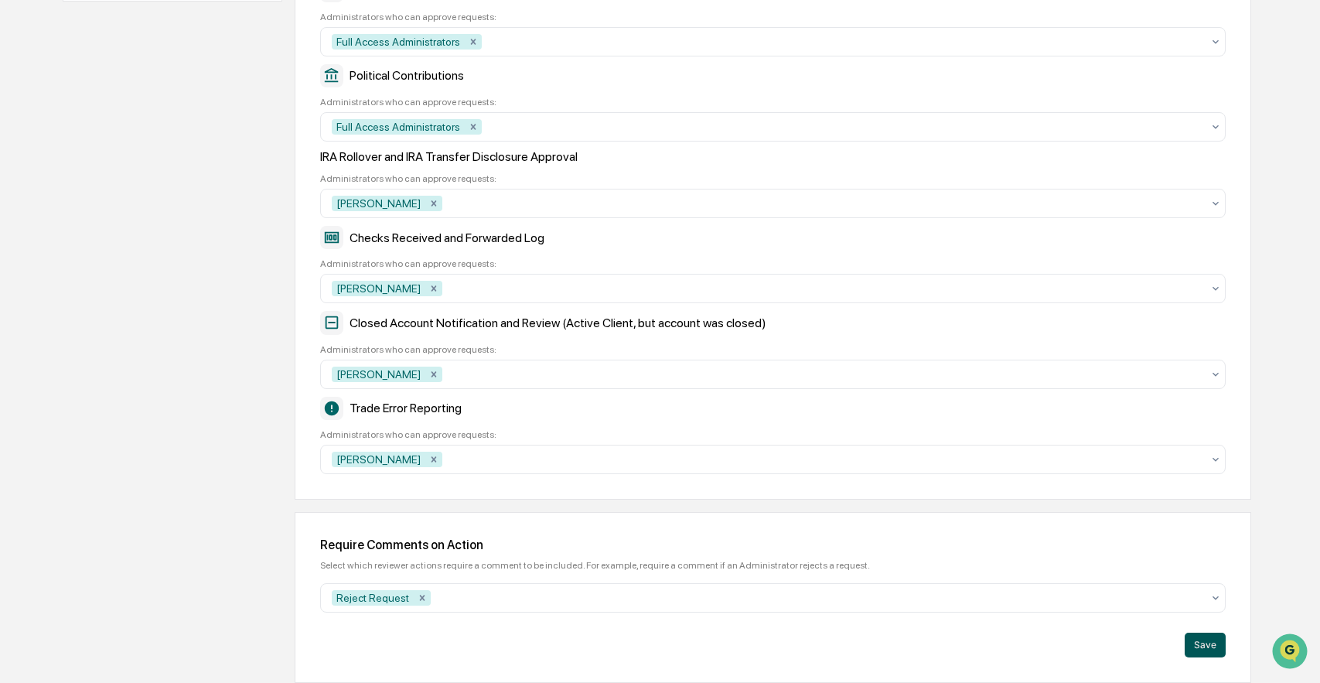
click at [1205, 644] on button "Save" at bounding box center [1205, 645] width 41 height 25
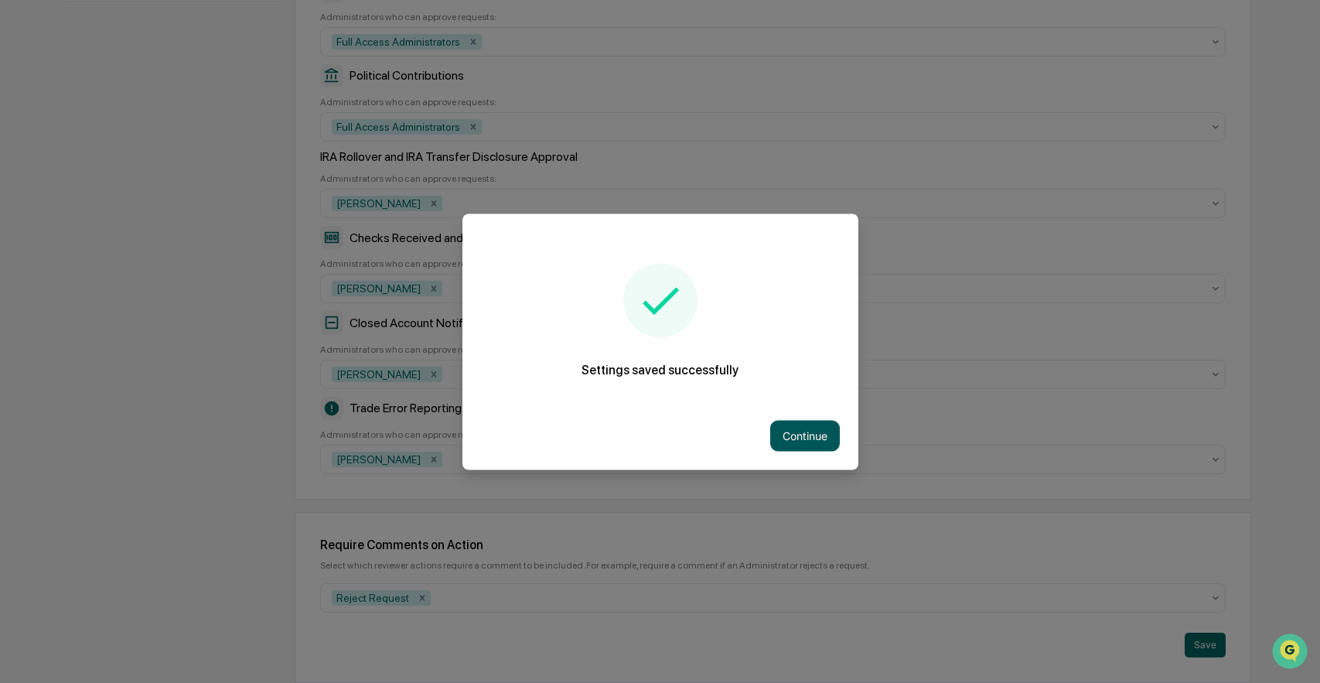
click at [817, 431] on button "Continue" at bounding box center [805, 435] width 70 height 31
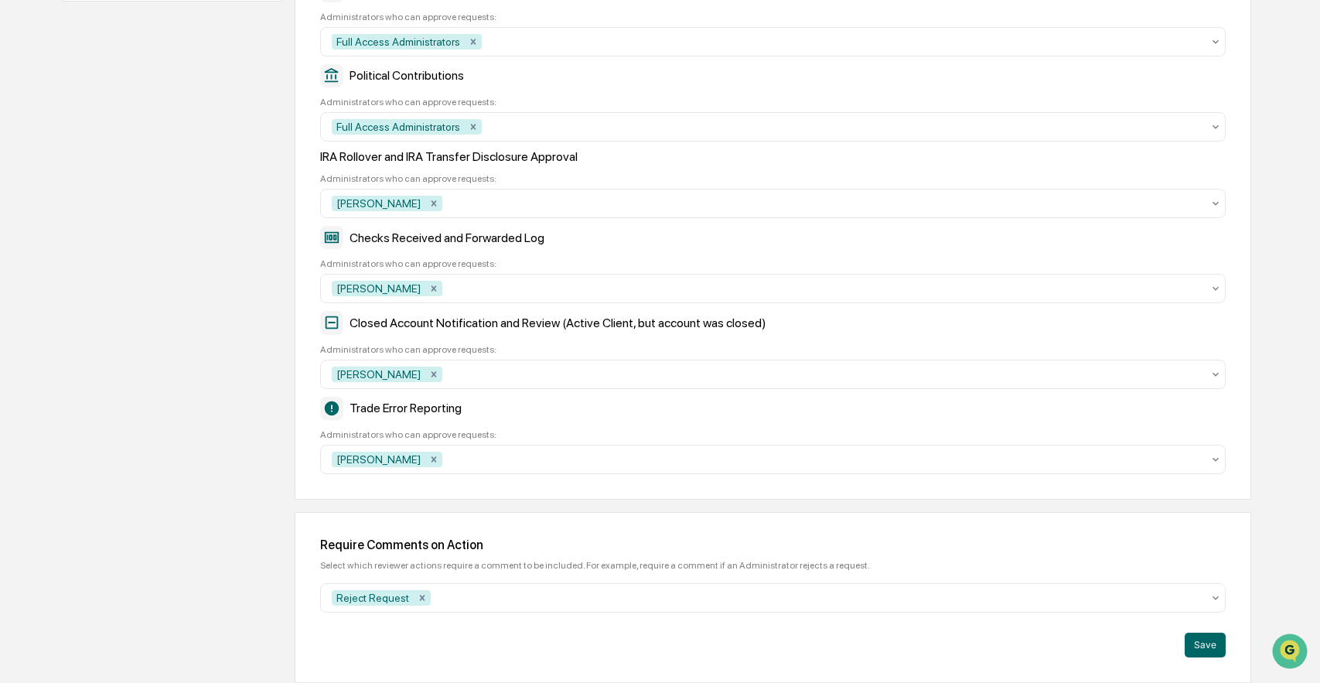
scroll to position [0, 0]
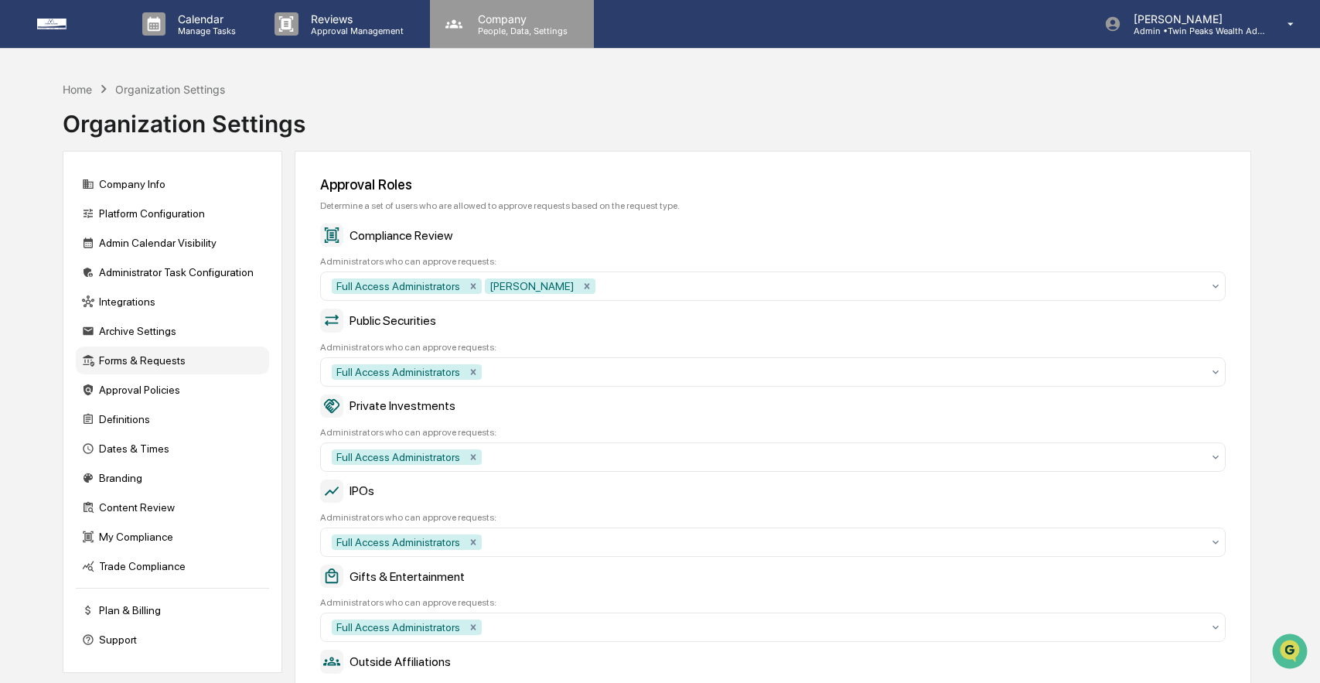
click at [525, 26] on p "People, Data, Settings" at bounding box center [521, 31] width 110 height 11
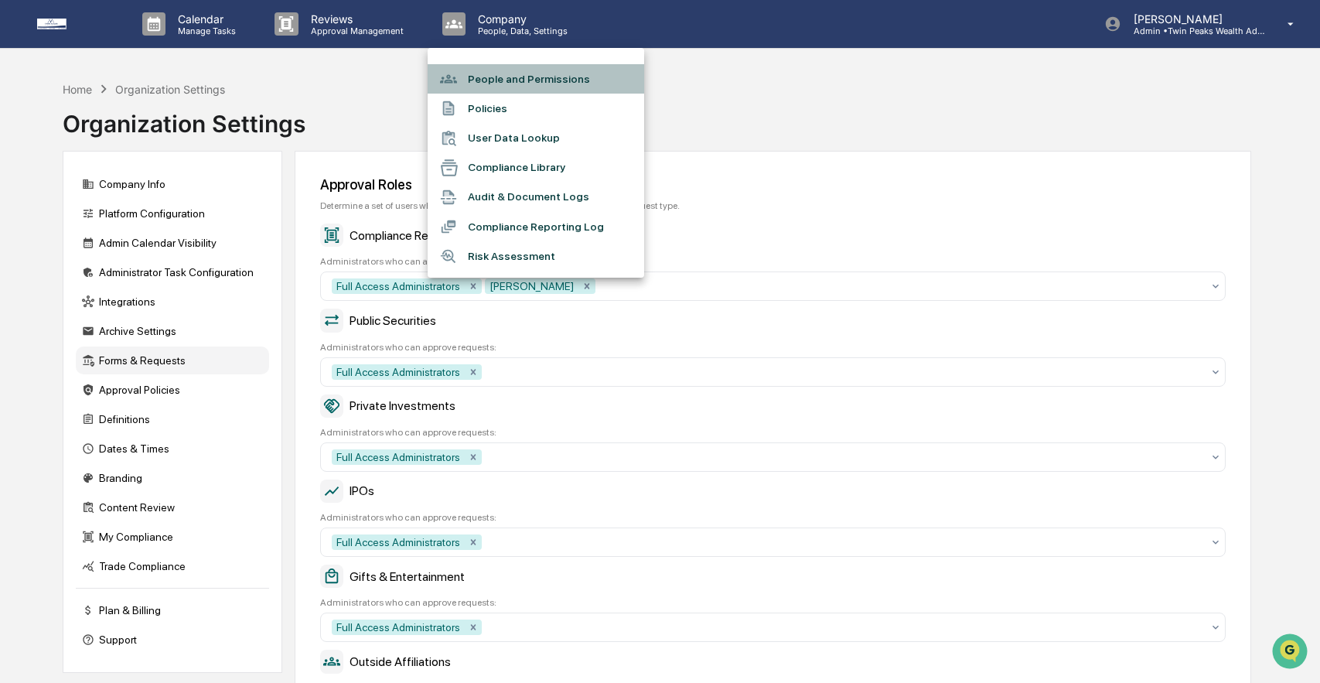
click at [575, 83] on li "People and Permissions" at bounding box center [536, 78] width 217 height 29
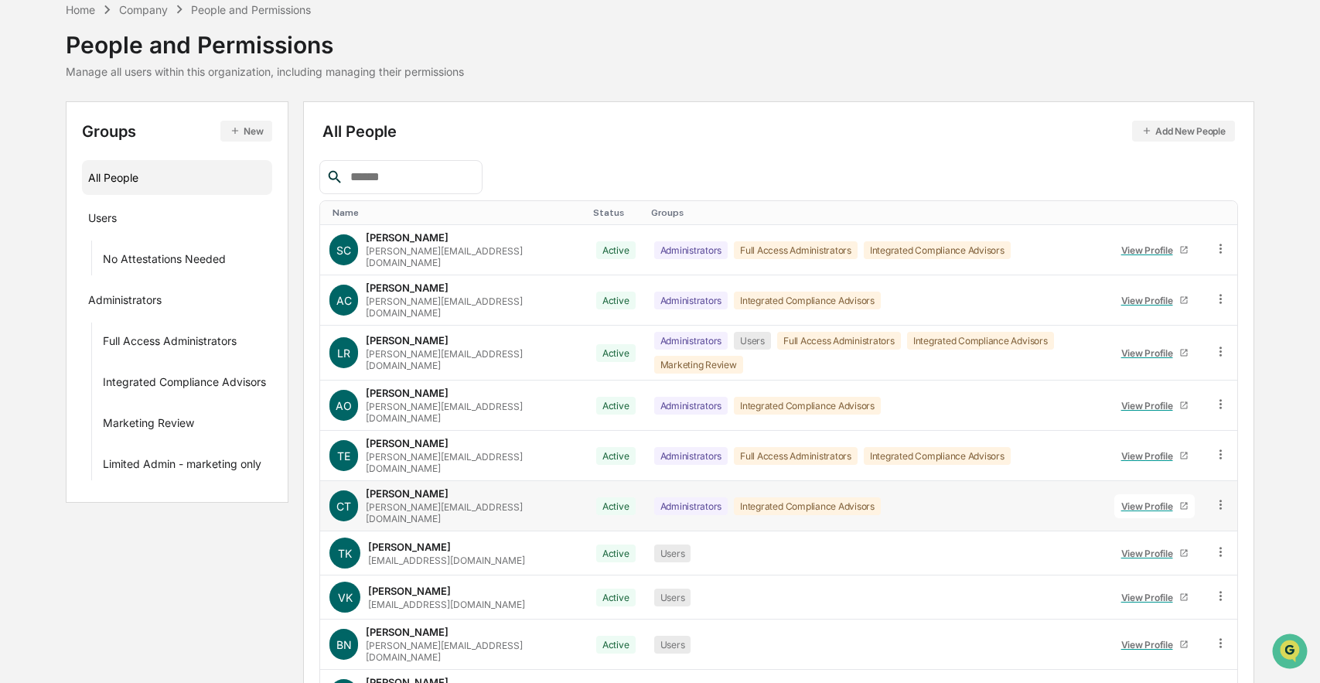
scroll to position [139, 0]
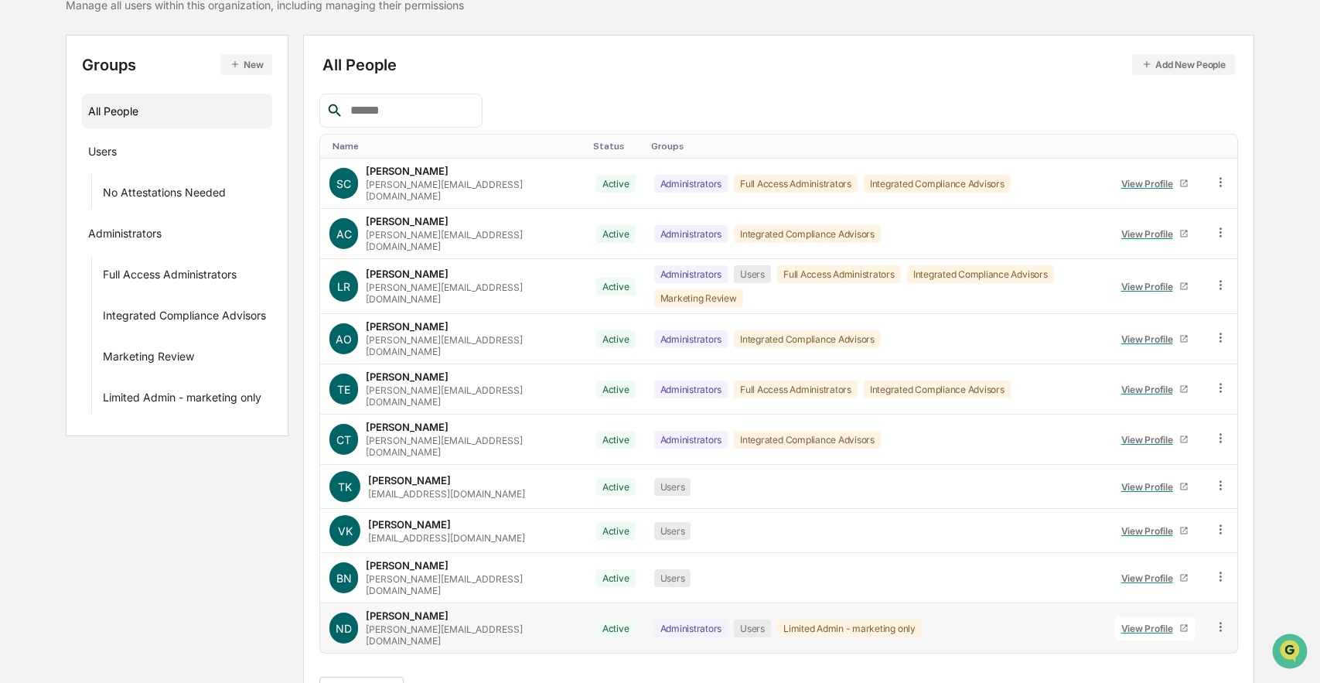
click at [1171, 623] on div "View Profile" at bounding box center [1151, 629] width 58 height 12
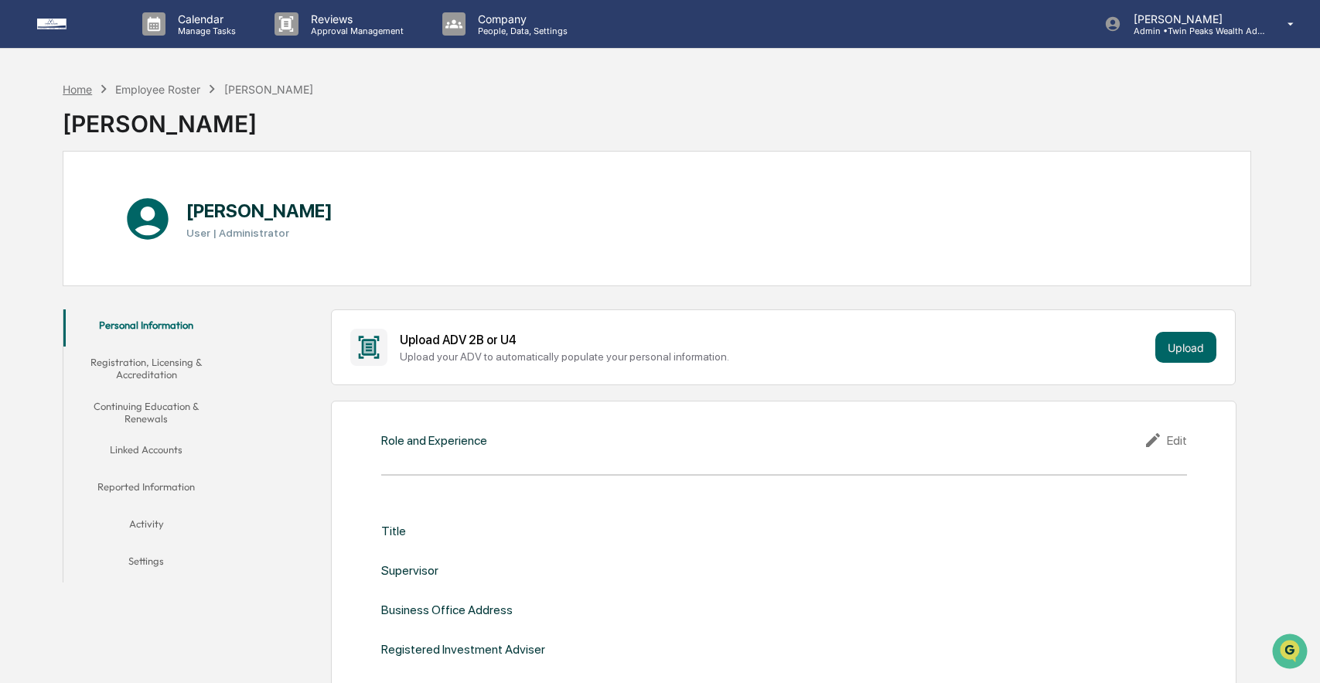
click at [70, 87] on div "Home" at bounding box center [77, 89] width 29 height 13
